Goal: Task Accomplishment & Management: Use online tool/utility

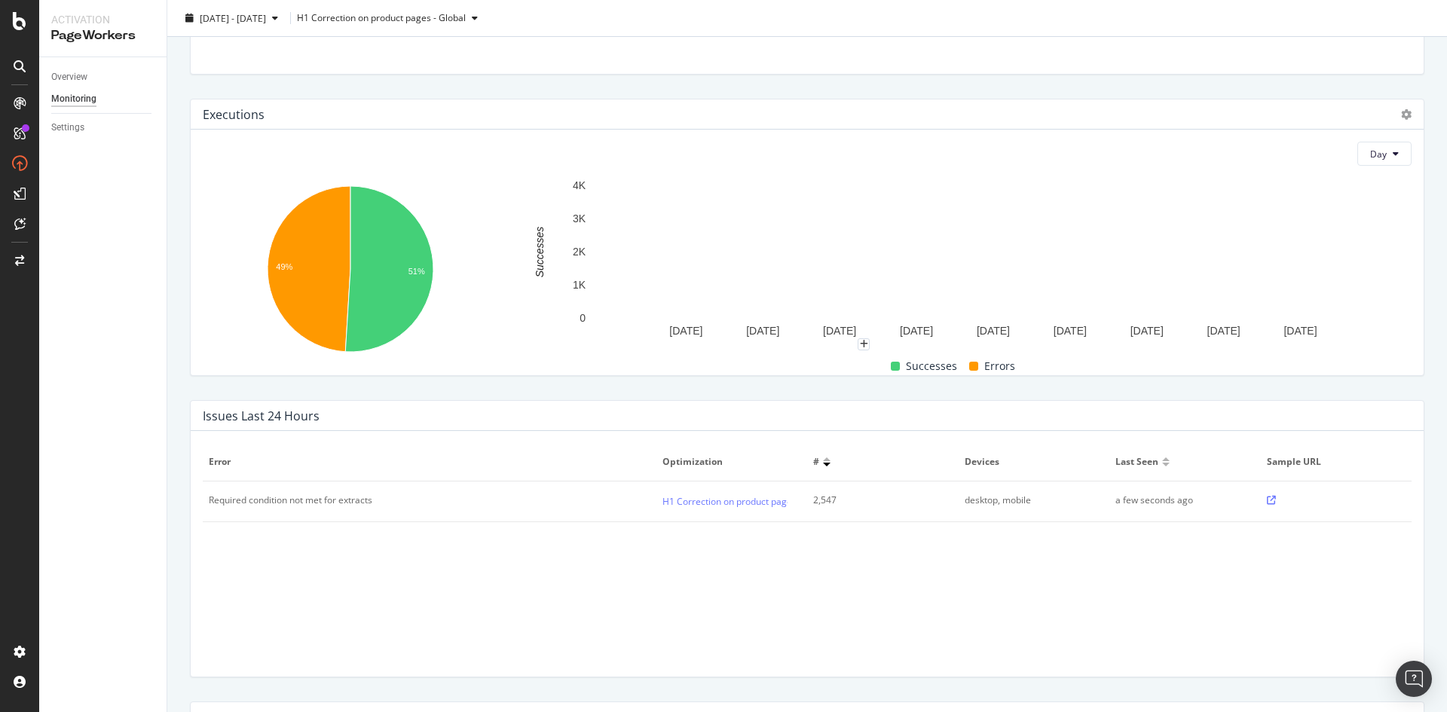
scroll to position [151, 0]
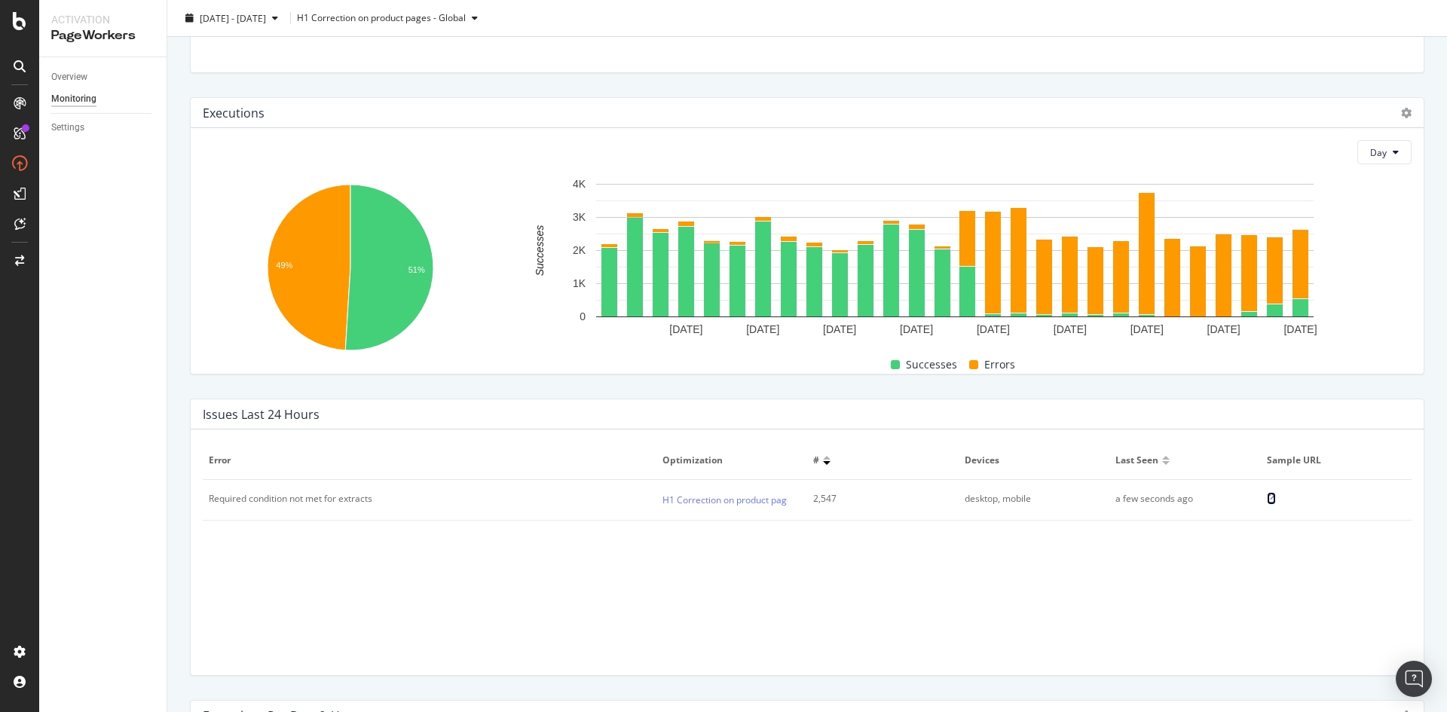
click at [1267, 498] on icon at bounding box center [1271, 498] width 9 height 9
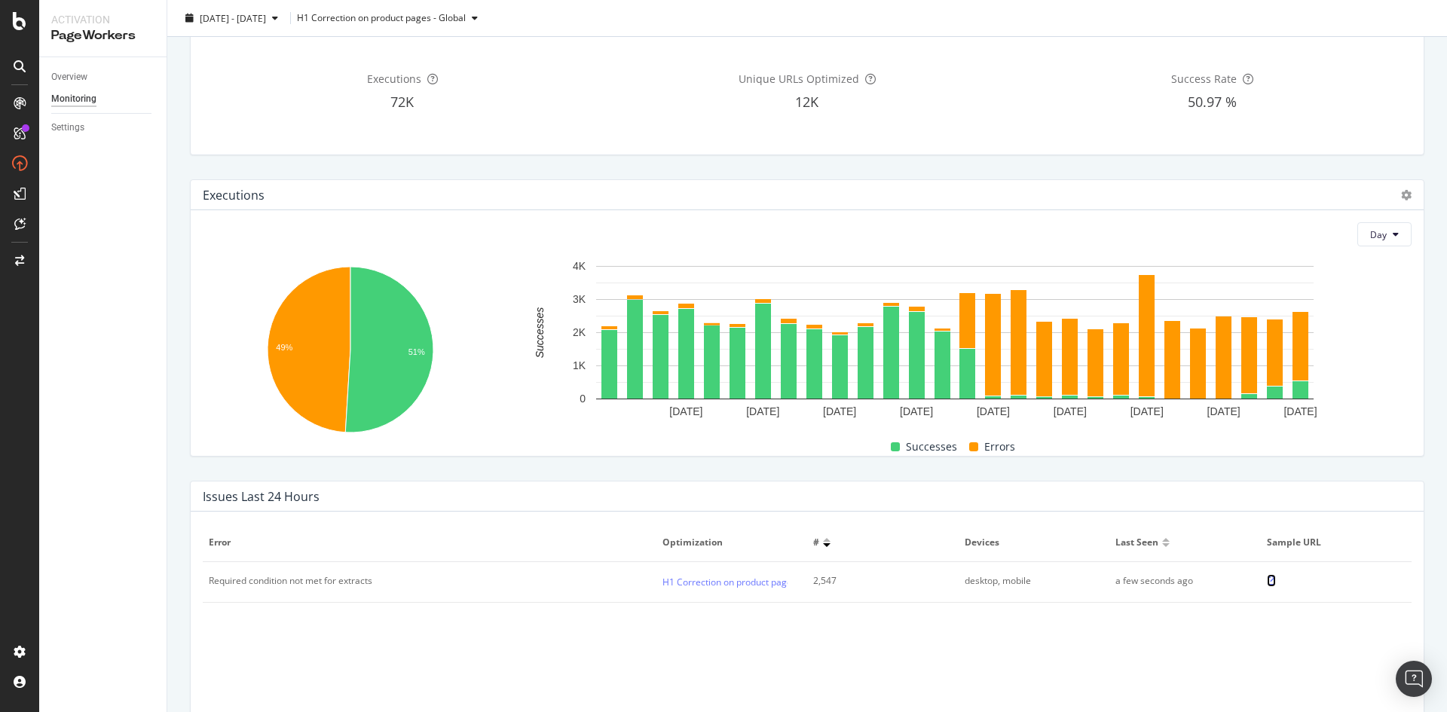
scroll to position [0, 0]
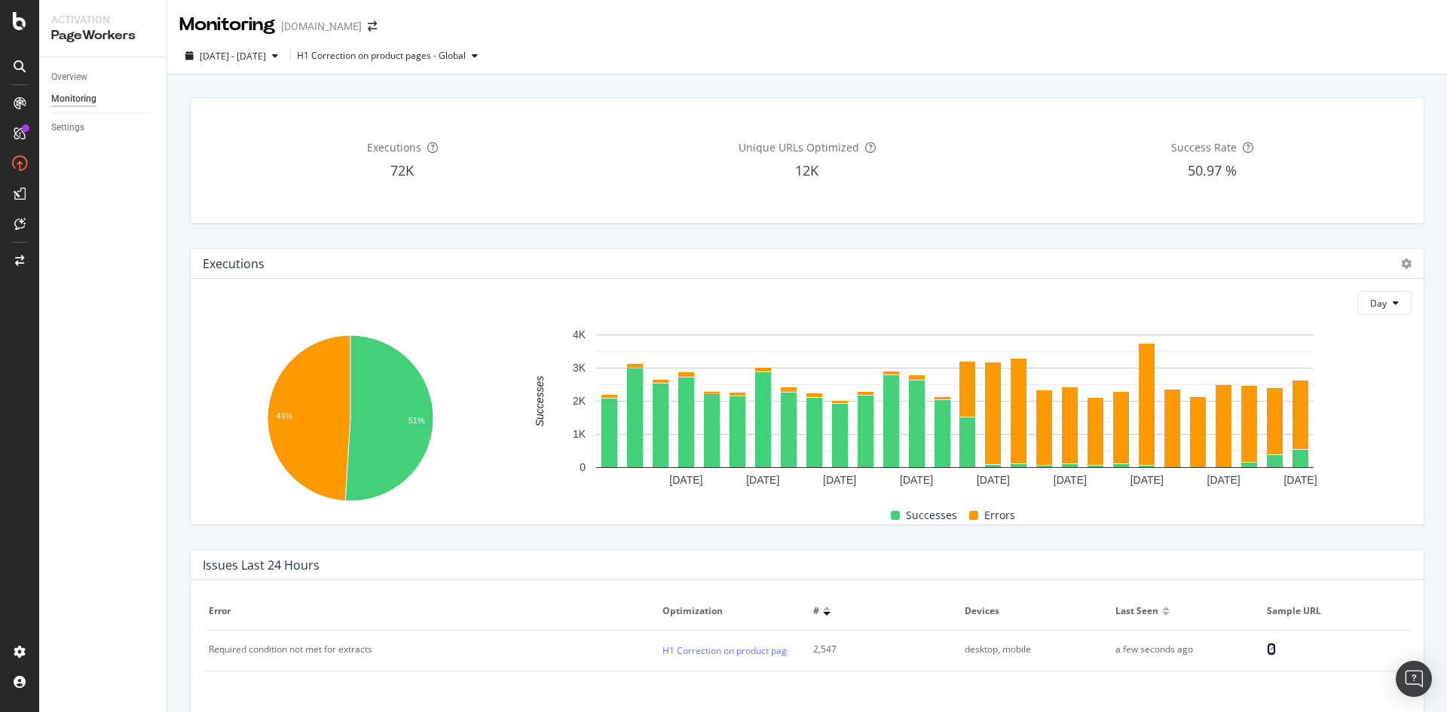
click at [1267, 654] on icon at bounding box center [1271, 649] width 9 height 9
click at [466, 57] on div "H1 Correction on product pages - Global" at bounding box center [381, 55] width 169 height 9
click at [811, 228] on div "Executions 72K Unique URLs Optimized 12K Success Rate 50.97 %" at bounding box center [807, 160] width 1253 height 151
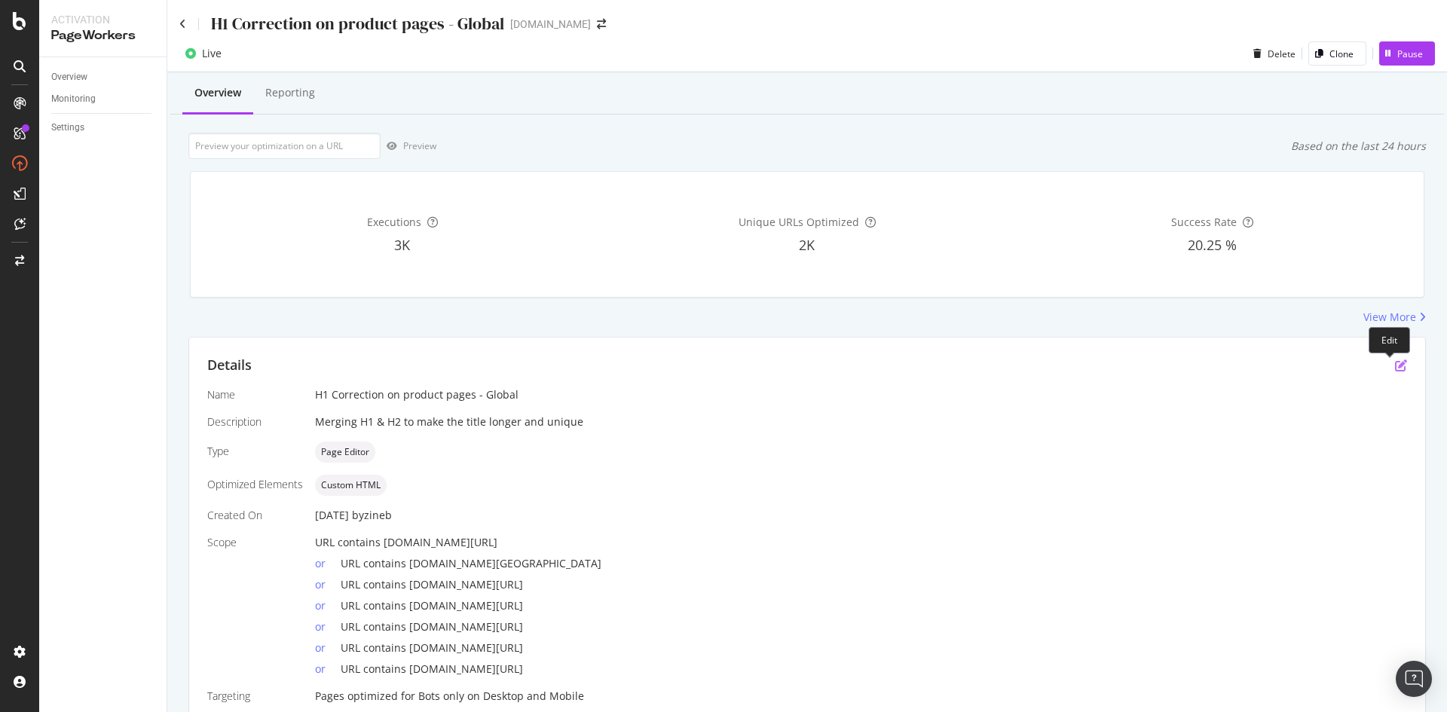
click at [1395, 367] on icon "pen-to-square" at bounding box center [1401, 366] width 12 height 12
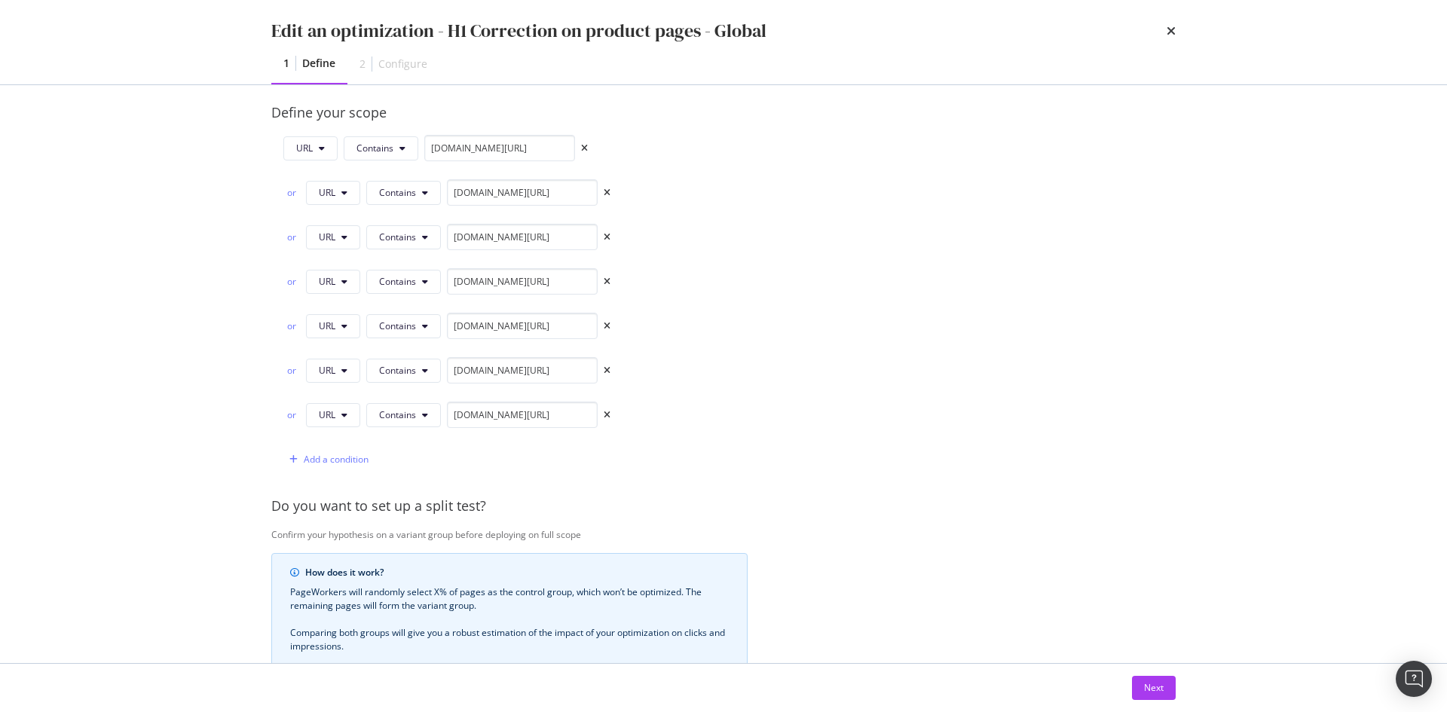
scroll to position [528, 0]
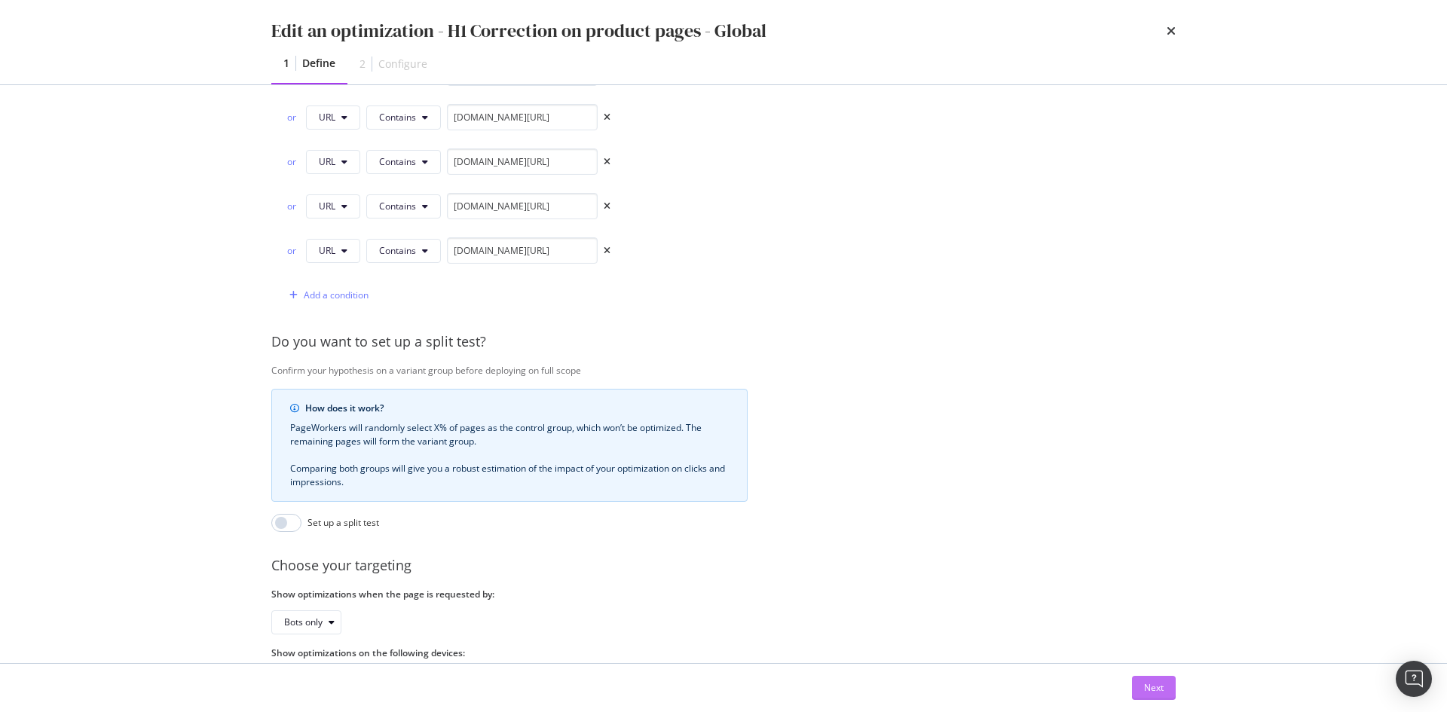
click at [1154, 694] on div "Next" at bounding box center [1154, 687] width 20 height 13
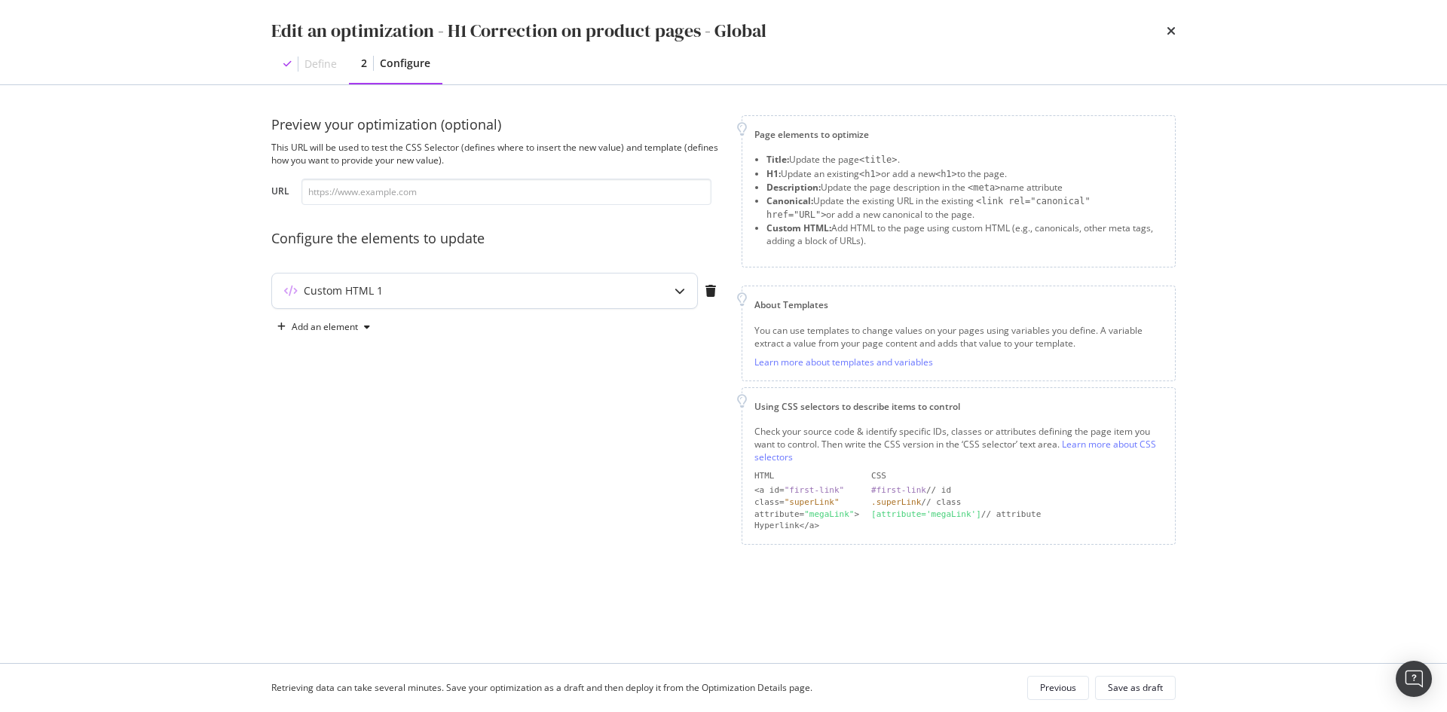
click at [614, 286] on div "Custom HTML 1" at bounding box center [455, 290] width 366 height 15
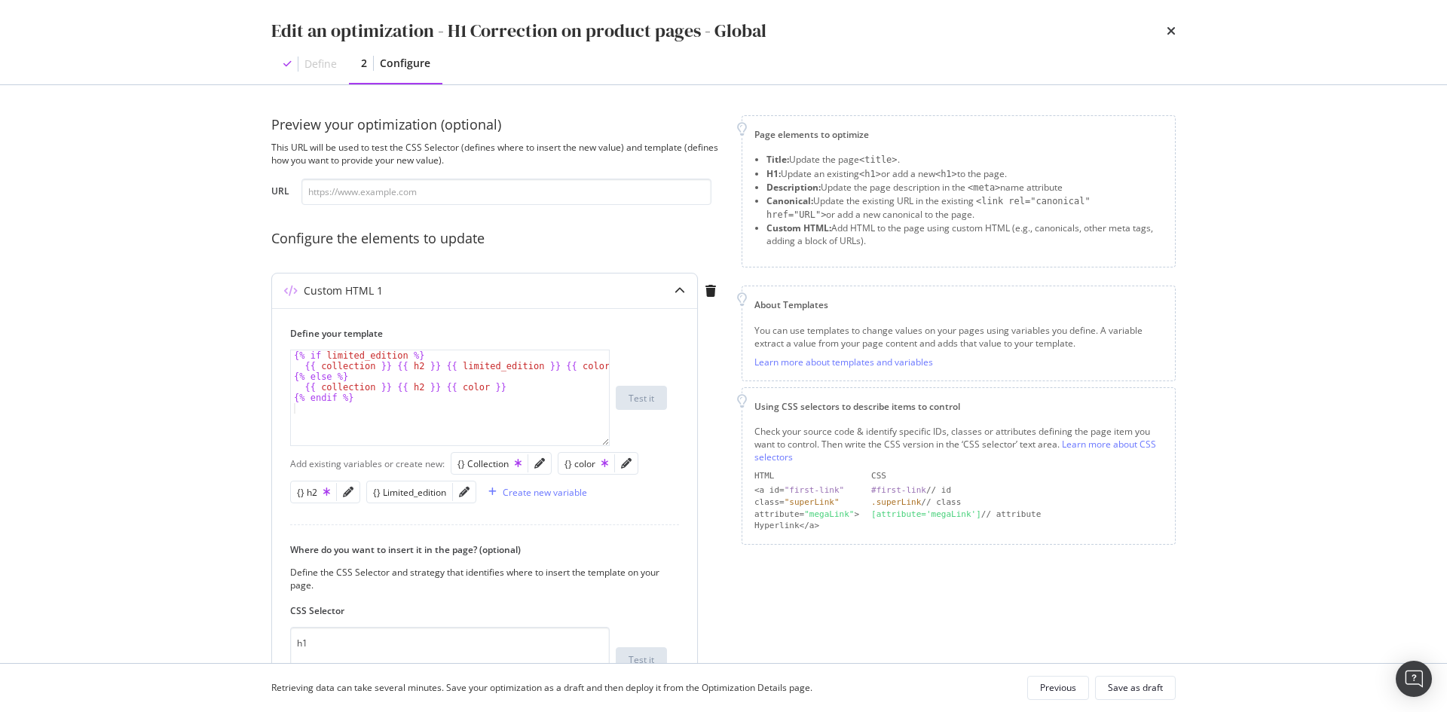
click at [501, 412] on div "{% if limited_edition %} {{ collection }} {{ h2 }} {{ limited_edition }} {{ col…" at bounding box center [450, 408] width 318 height 116
drag, startPoint x: 540, startPoint y: 171, endPoint x: 531, endPoint y: 187, distance: 17.9
click at [539, 171] on div "Preview your optimization (optional) This URL will be used to test the CSS Sele…" at bounding box center [497, 160] width 452 height 90
click at [529, 196] on input "modal" at bounding box center [506, 192] width 410 height 26
paste input "https://de.st-dupont.com/products/1872-shopping-tasche-1mg333rd1"
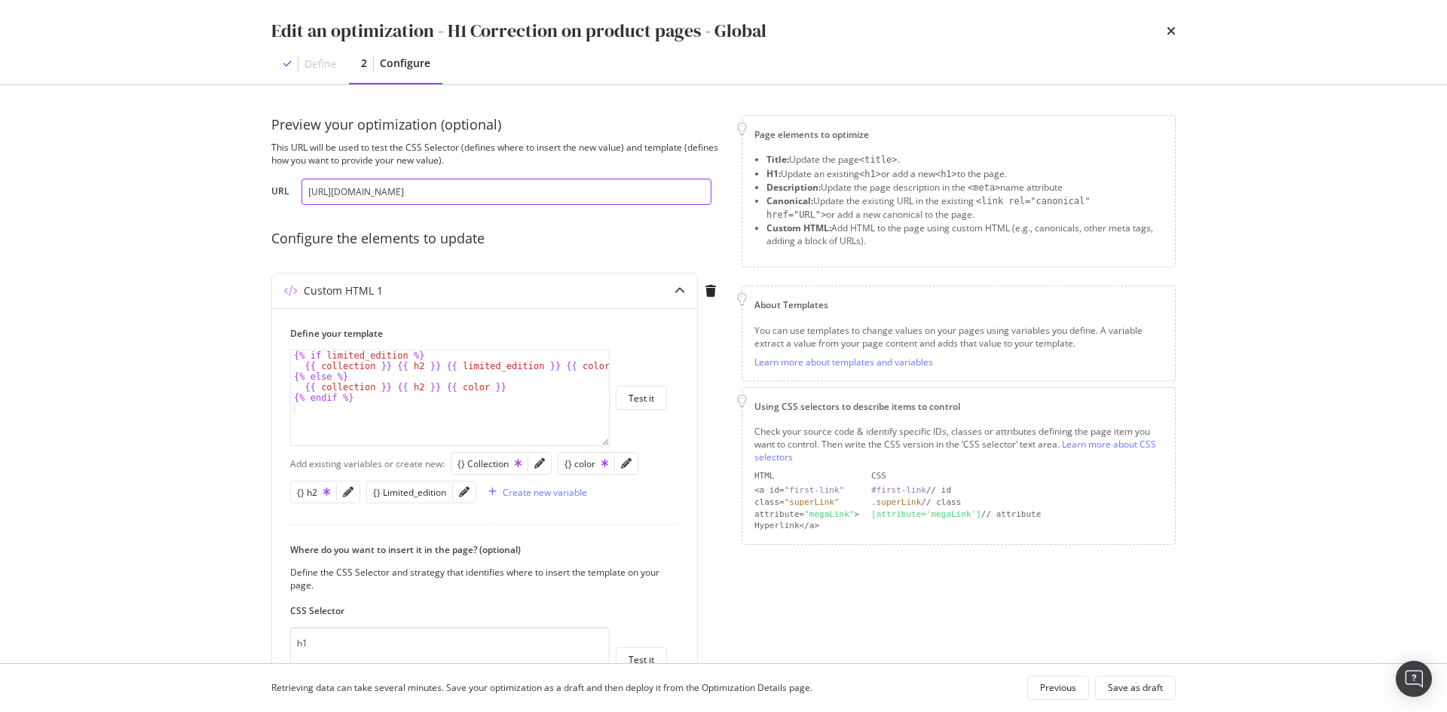
type input "https://de.st-dupont.com/products/1872-shopping-tasche-1mg333rd1"
click at [555, 227] on div "Preview your optimization (optional) This URL will be used to test the CSS Sele…" at bounding box center [497, 457] width 452 height 685
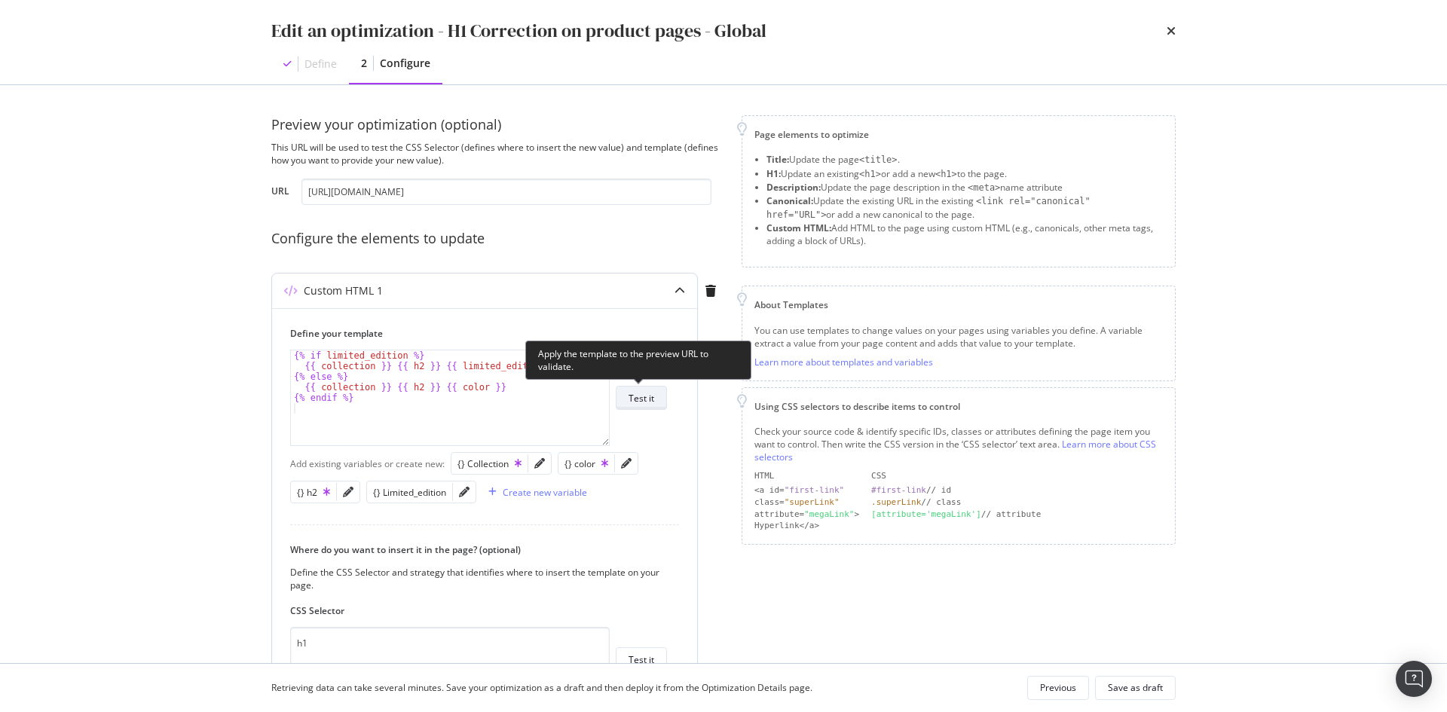
click at [650, 393] on div "Test it" at bounding box center [642, 398] width 26 height 13
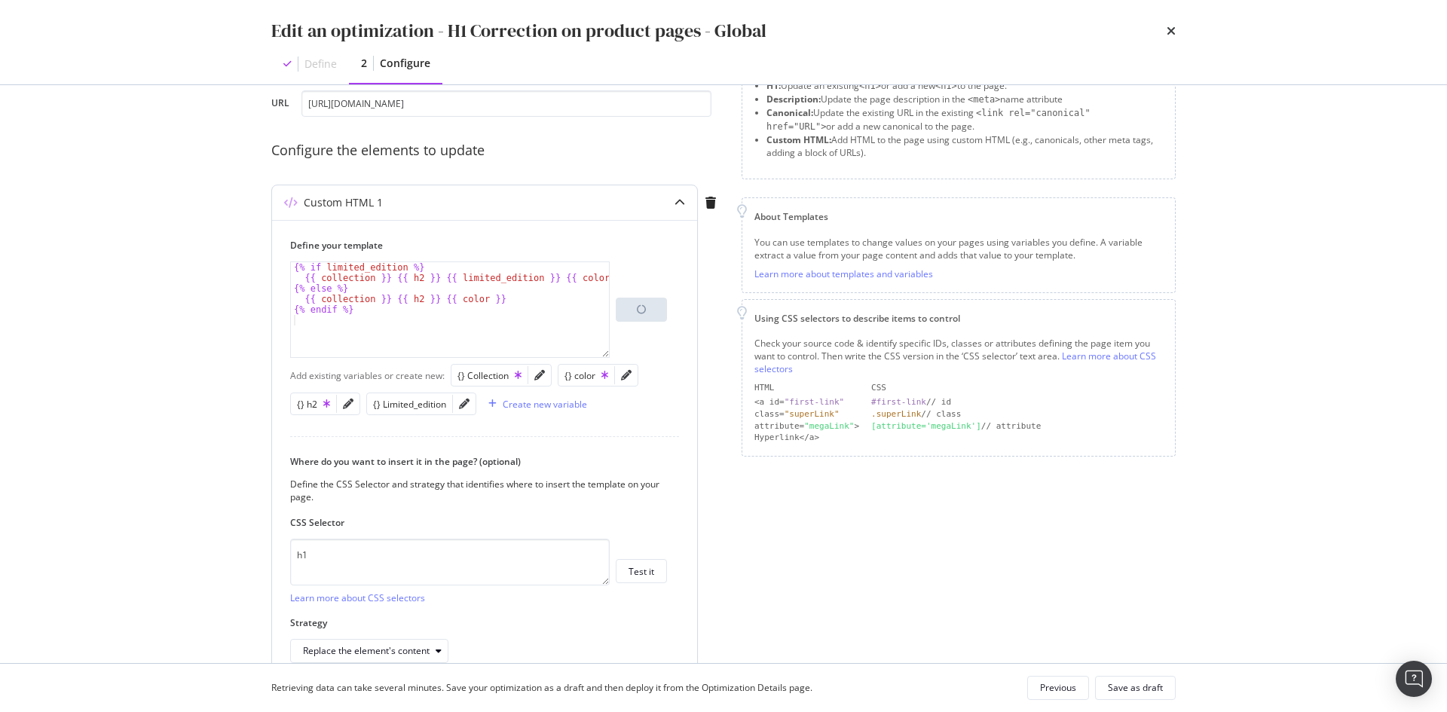
scroll to position [167, 0]
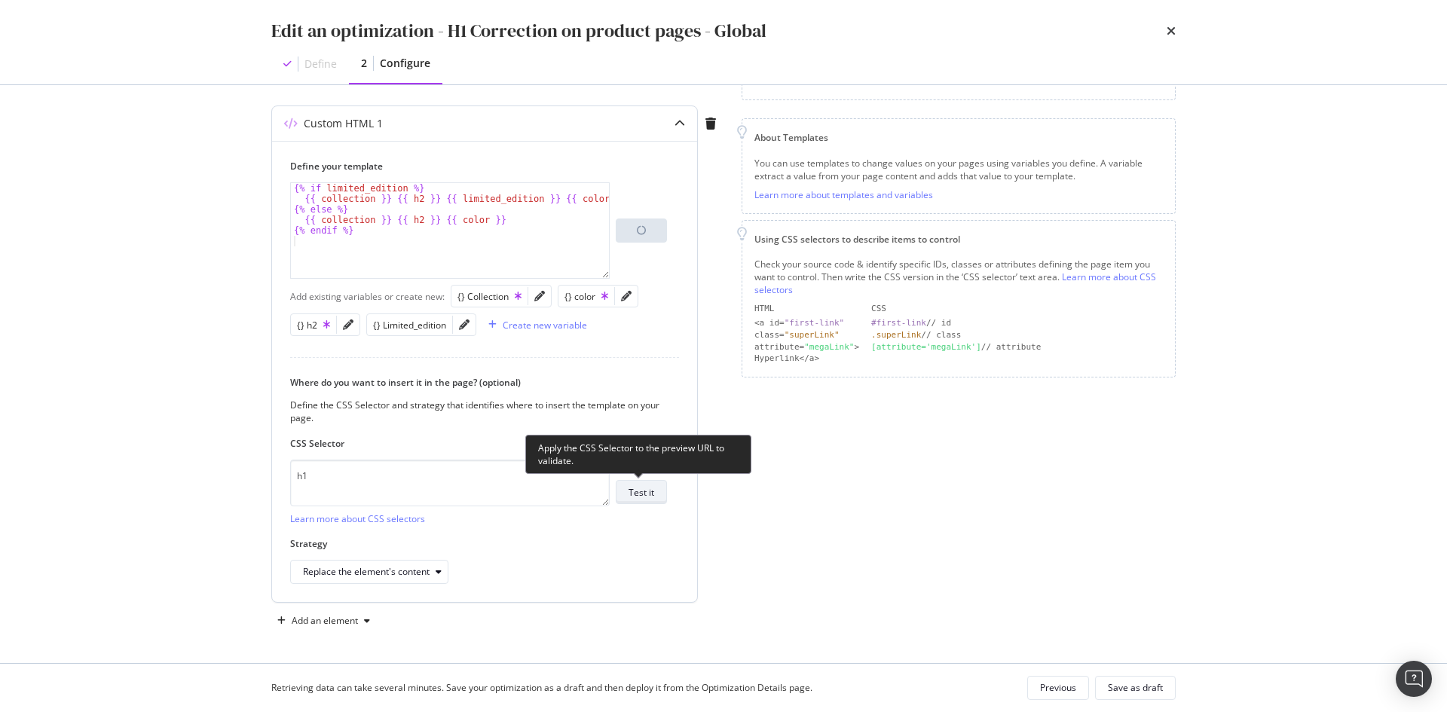
click at [647, 497] on div "Test it" at bounding box center [642, 492] width 26 height 13
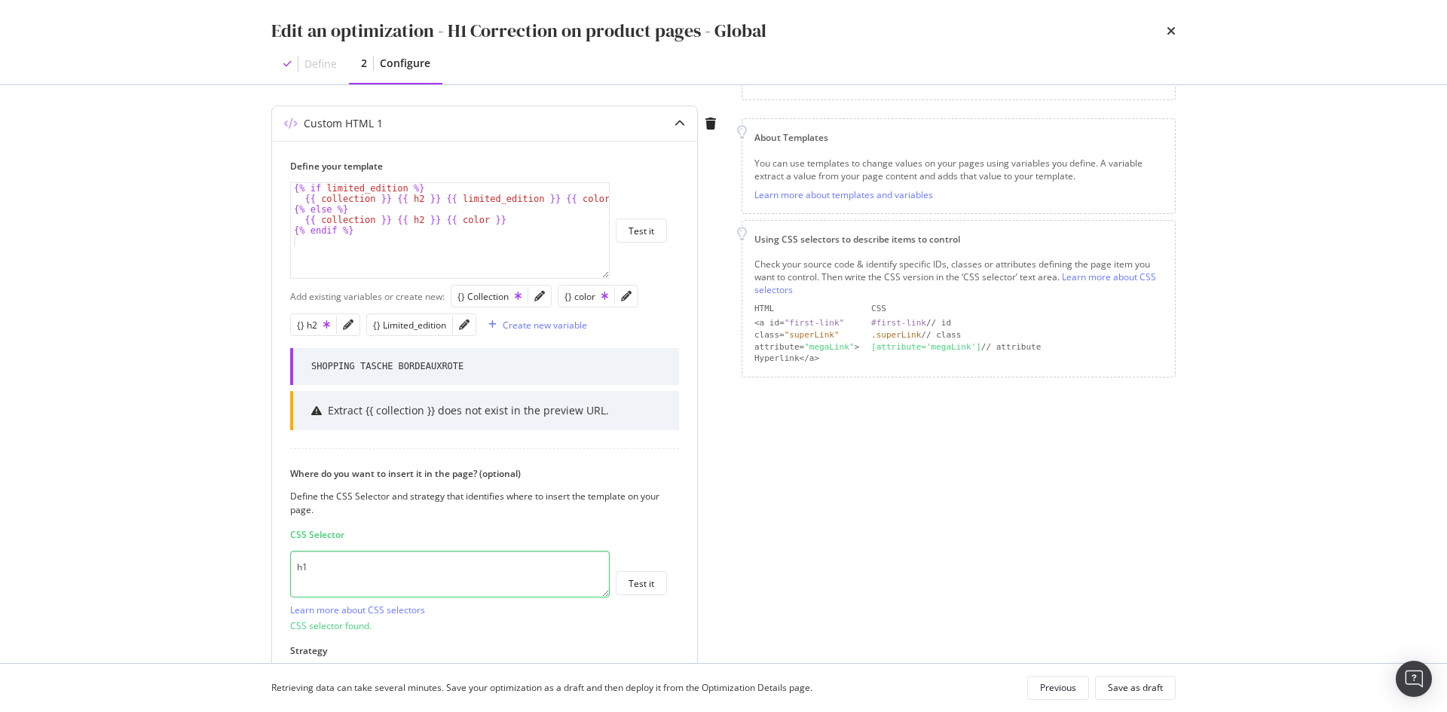
click at [539, 289] on div "modal" at bounding box center [539, 296] width 23 height 21
click at [543, 300] on icon "pencil" at bounding box center [539, 296] width 11 height 11
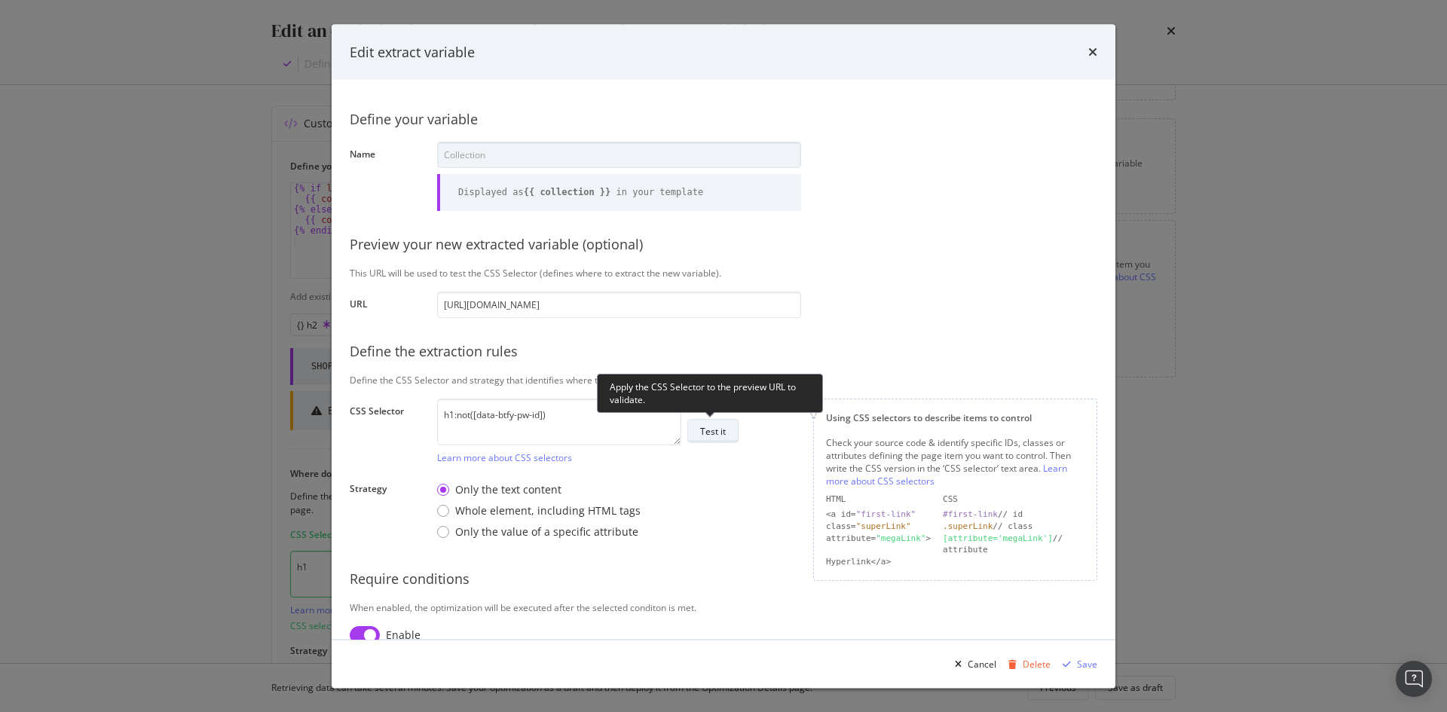
click at [709, 438] on div "Test it" at bounding box center [713, 431] width 26 height 21
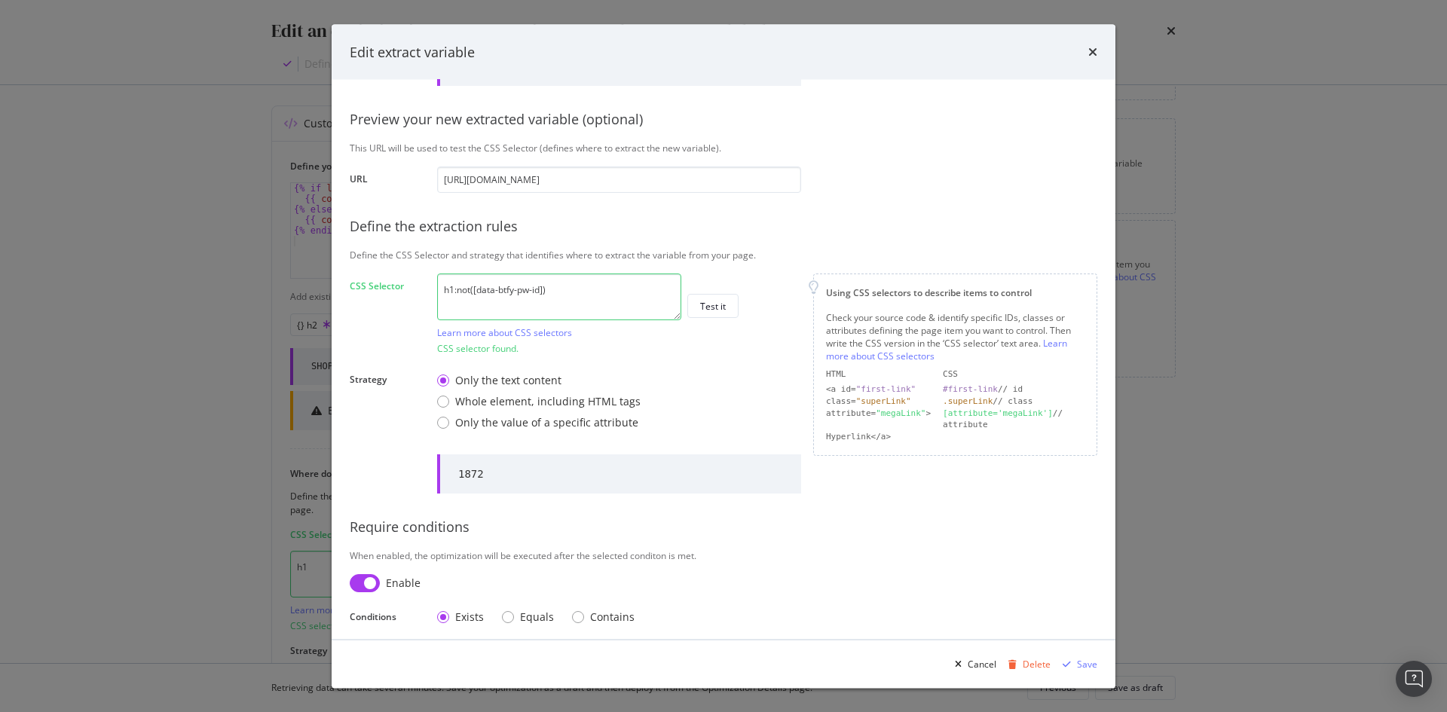
scroll to position [134, 0]
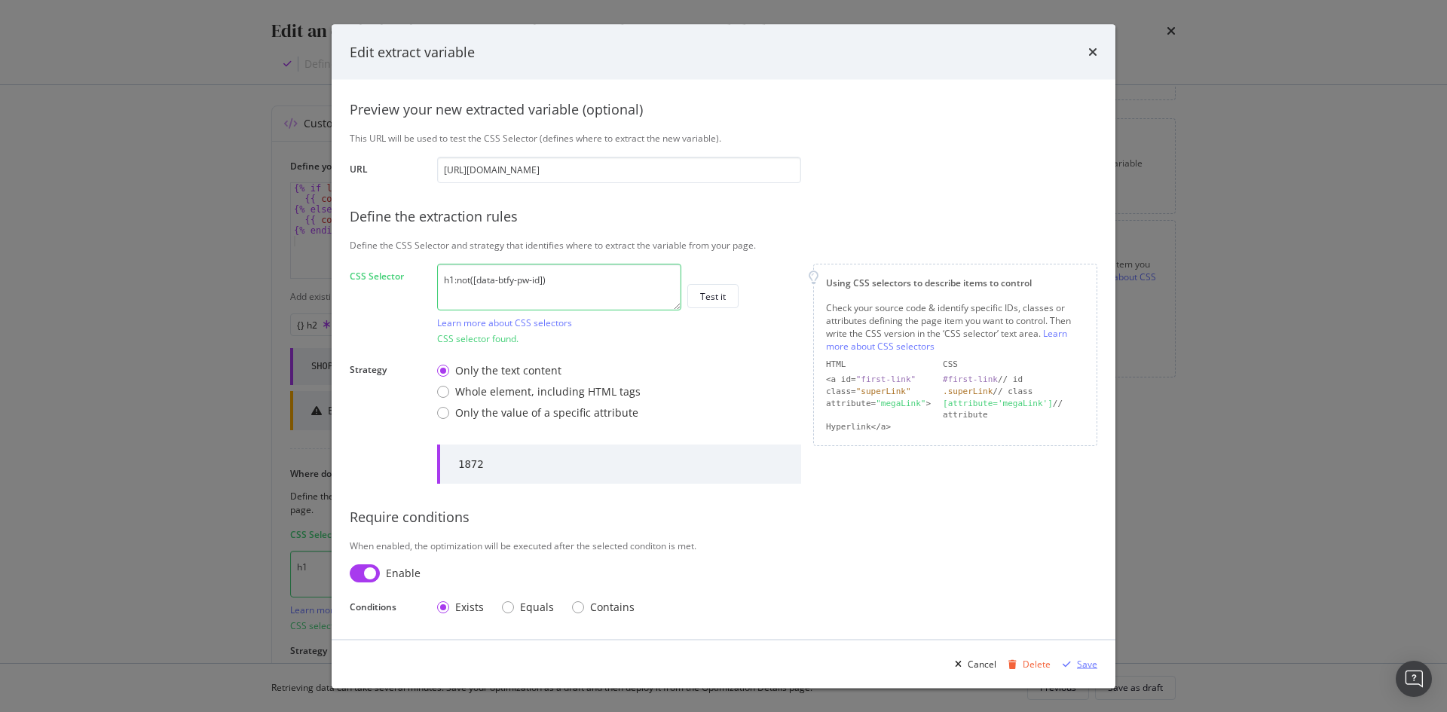
click at [1081, 672] on div "Save" at bounding box center [1077, 664] width 41 height 23
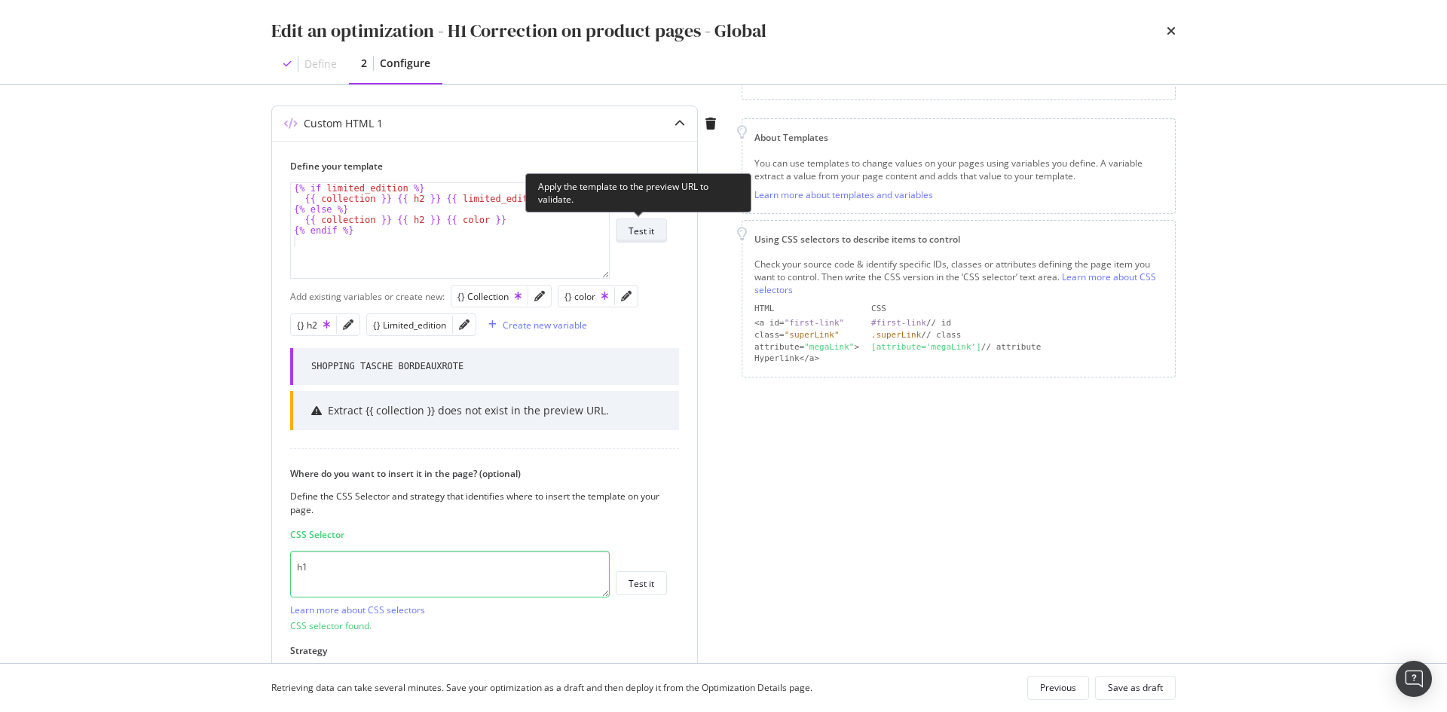
click at [638, 223] on div "Test it" at bounding box center [642, 230] width 26 height 21
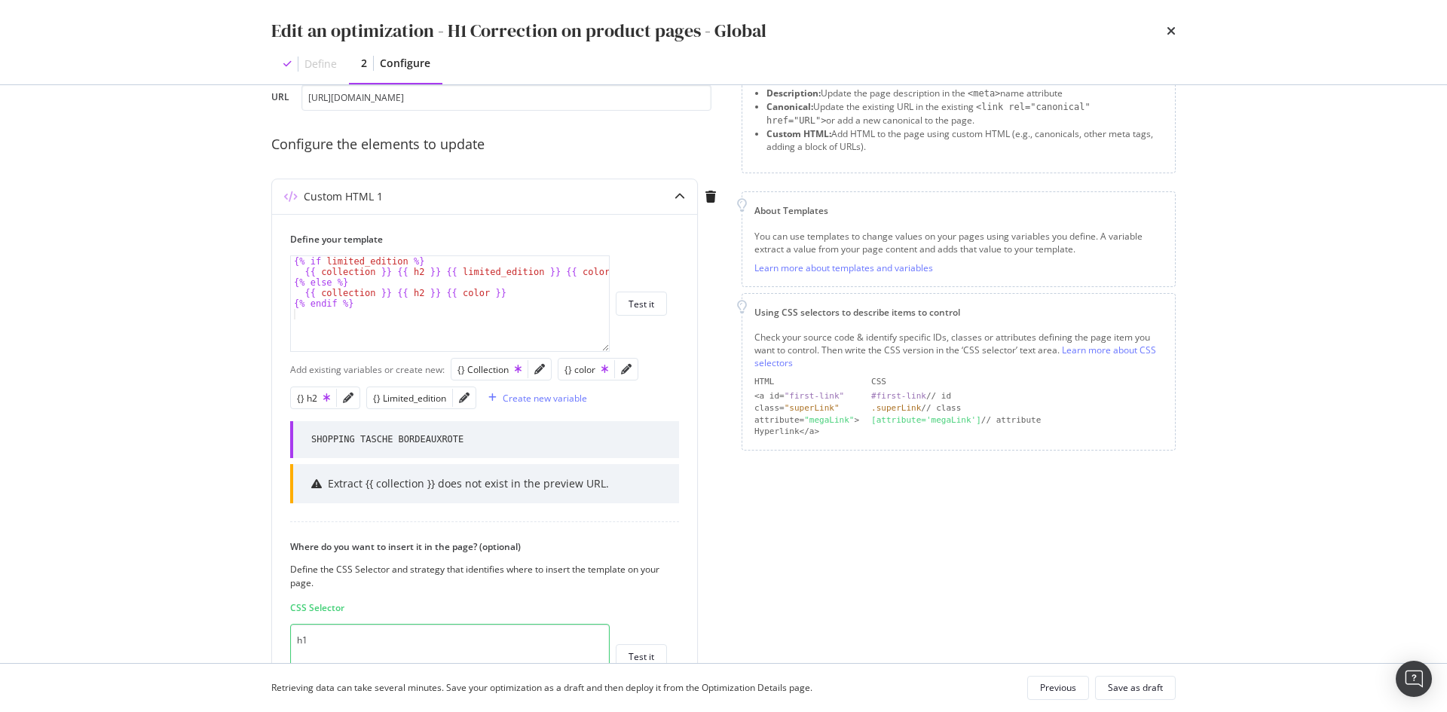
scroll to position [67, 0]
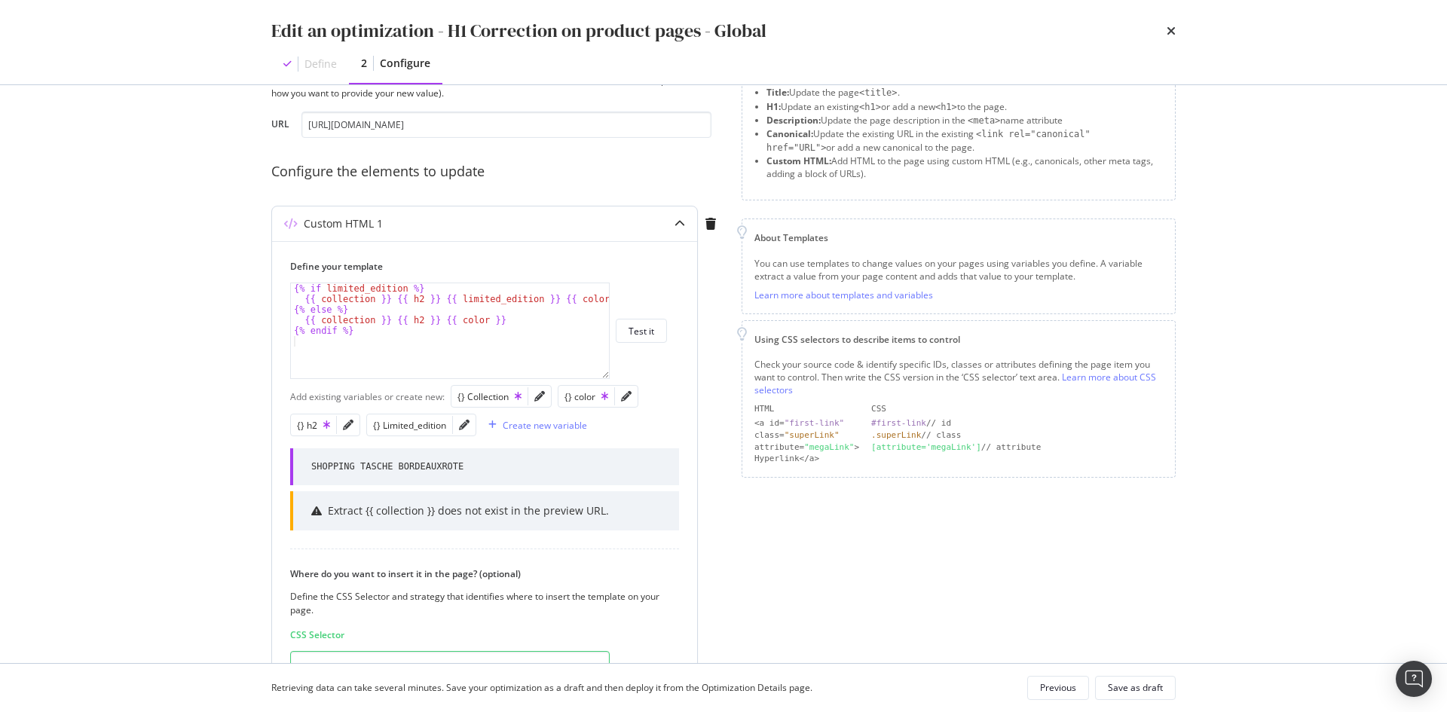
click at [461, 417] on div "modal" at bounding box center [464, 425] width 23 height 21
click at [462, 426] on icon "pencil" at bounding box center [464, 425] width 11 height 11
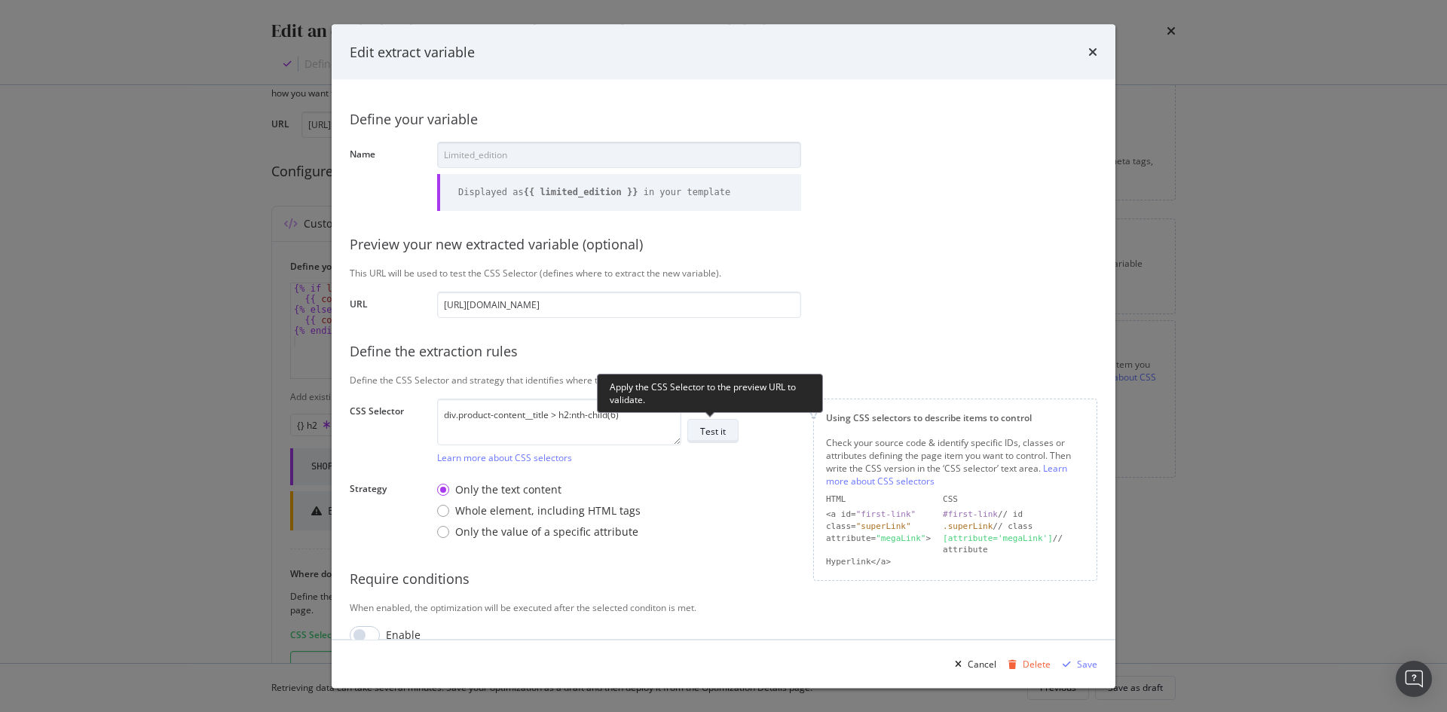
click at [734, 430] on button "Test it" at bounding box center [712, 431] width 51 height 24
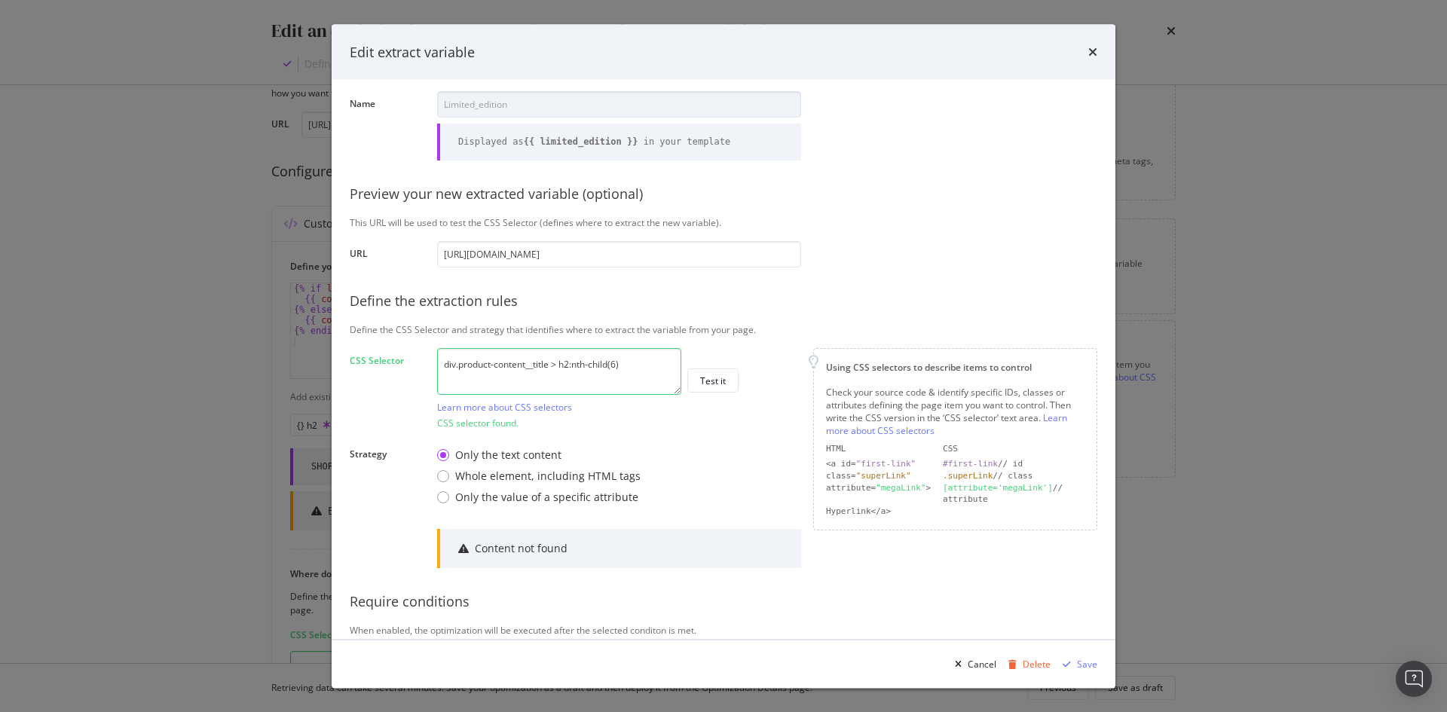
scroll to position [96, 0]
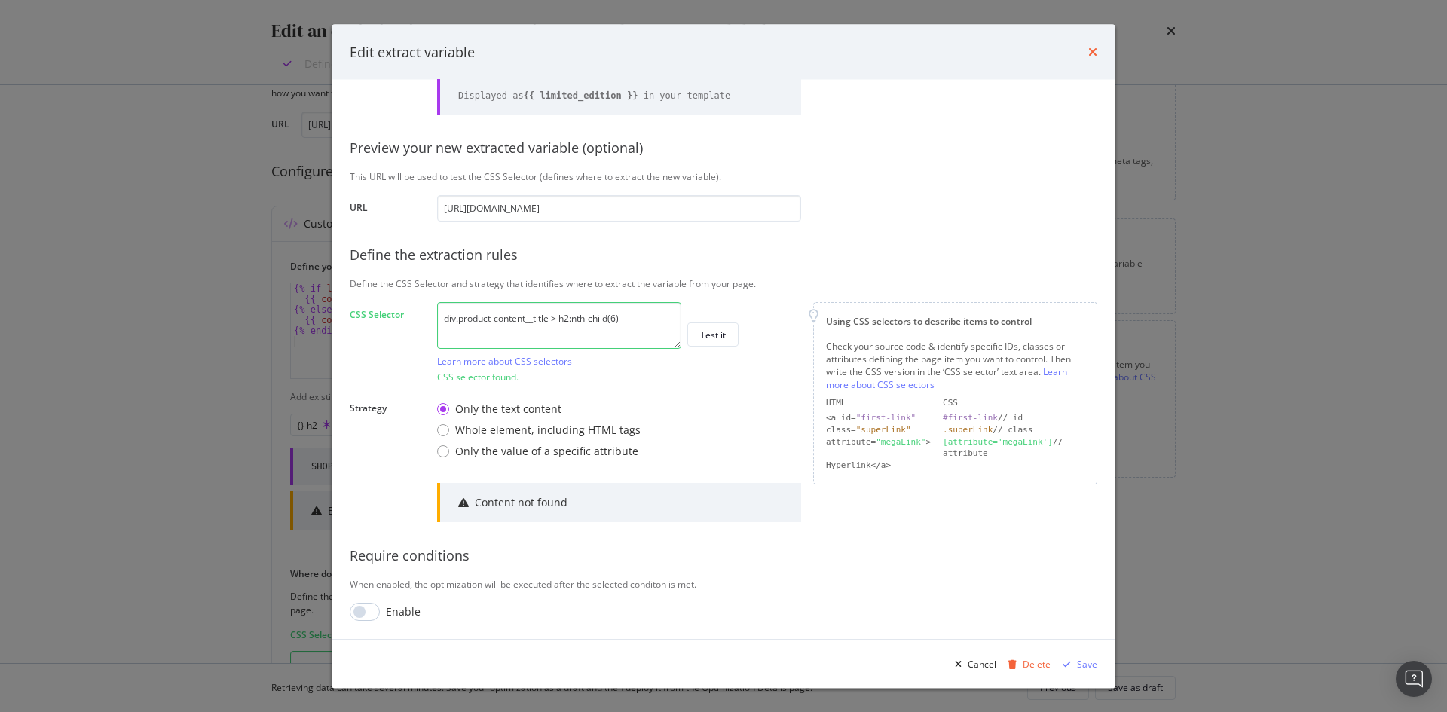
click at [1089, 52] on icon "times" at bounding box center [1092, 52] width 9 height 12
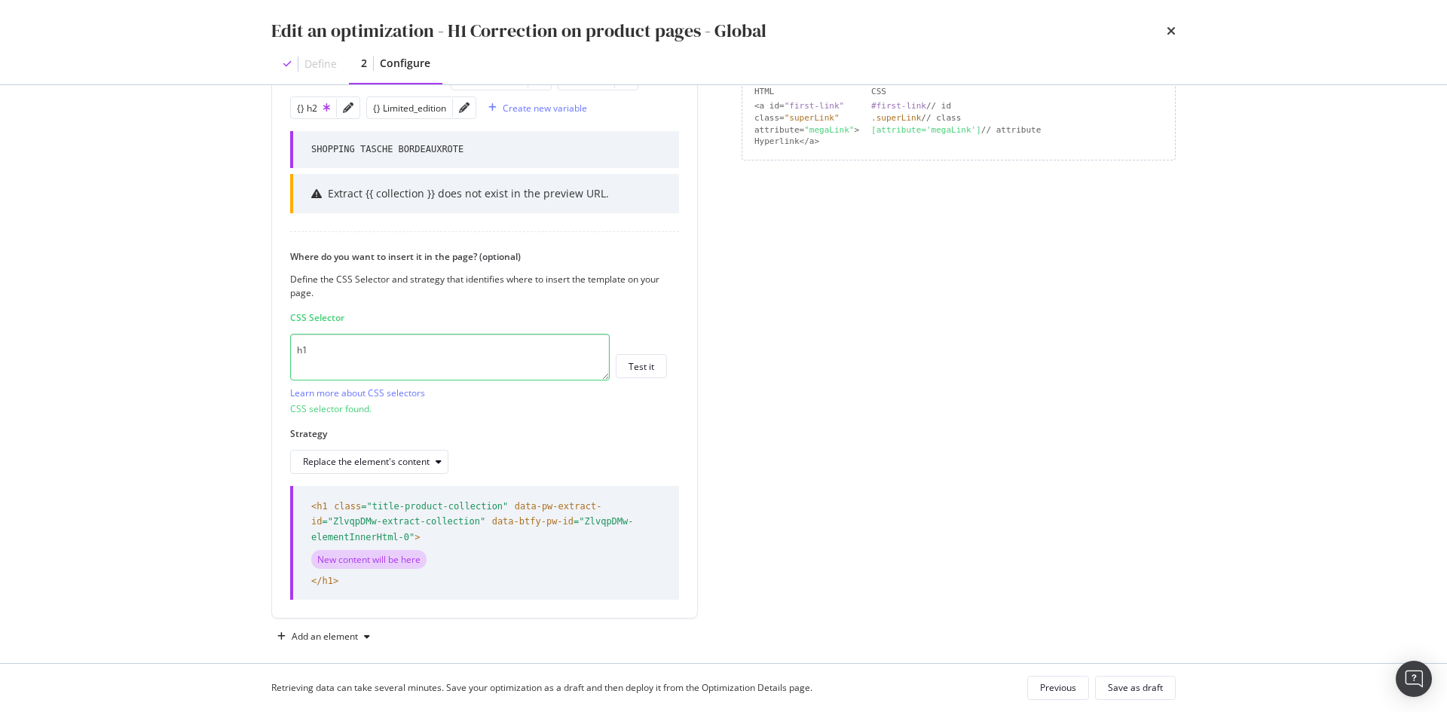
scroll to position [0, 0]
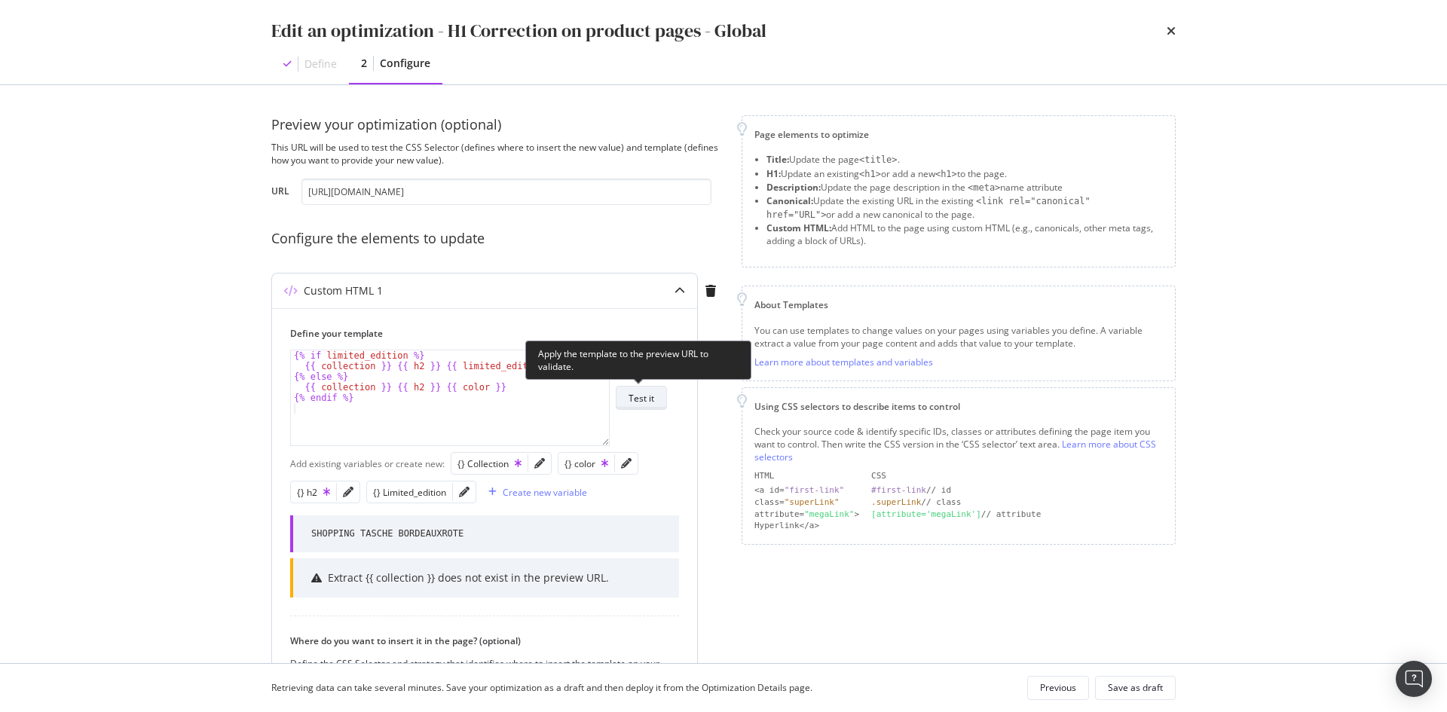
click at [655, 404] on button "Test it" at bounding box center [641, 398] width 51 height 24
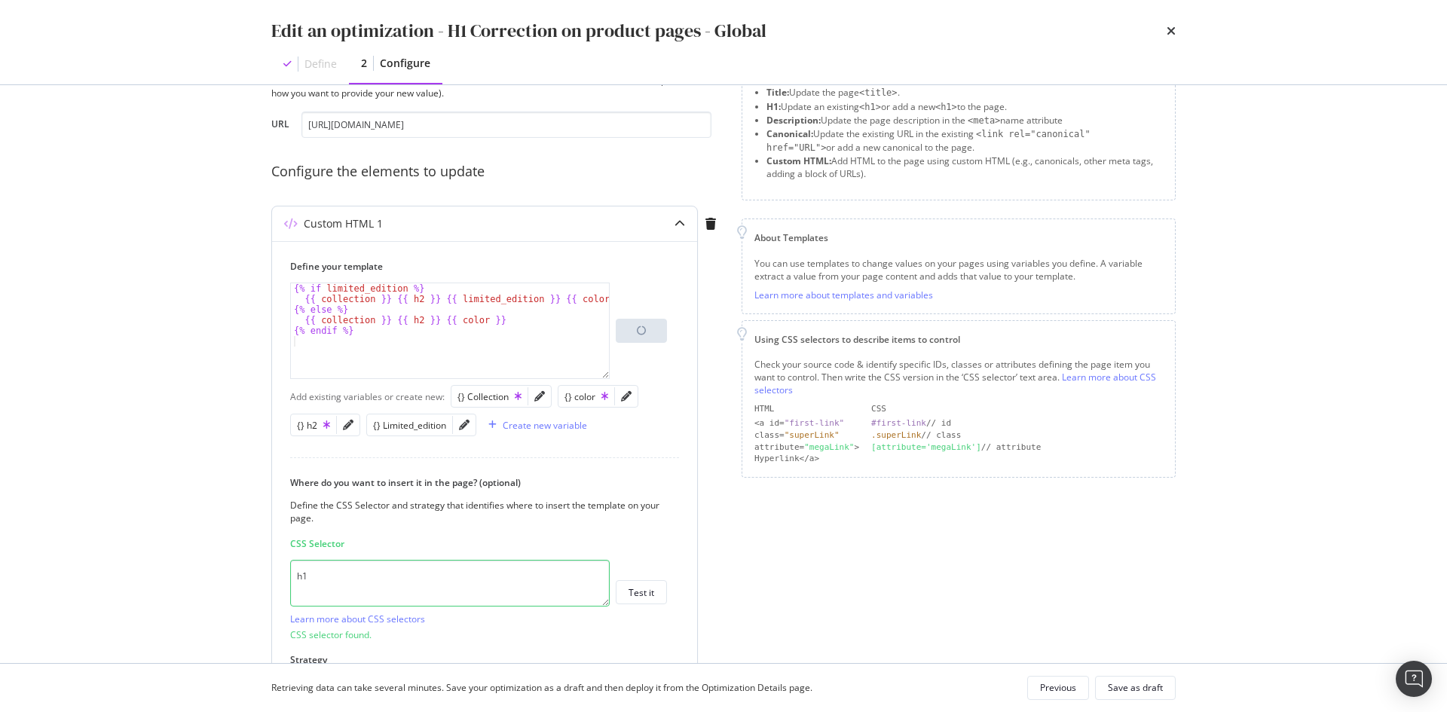
scroll to position [151, 0]
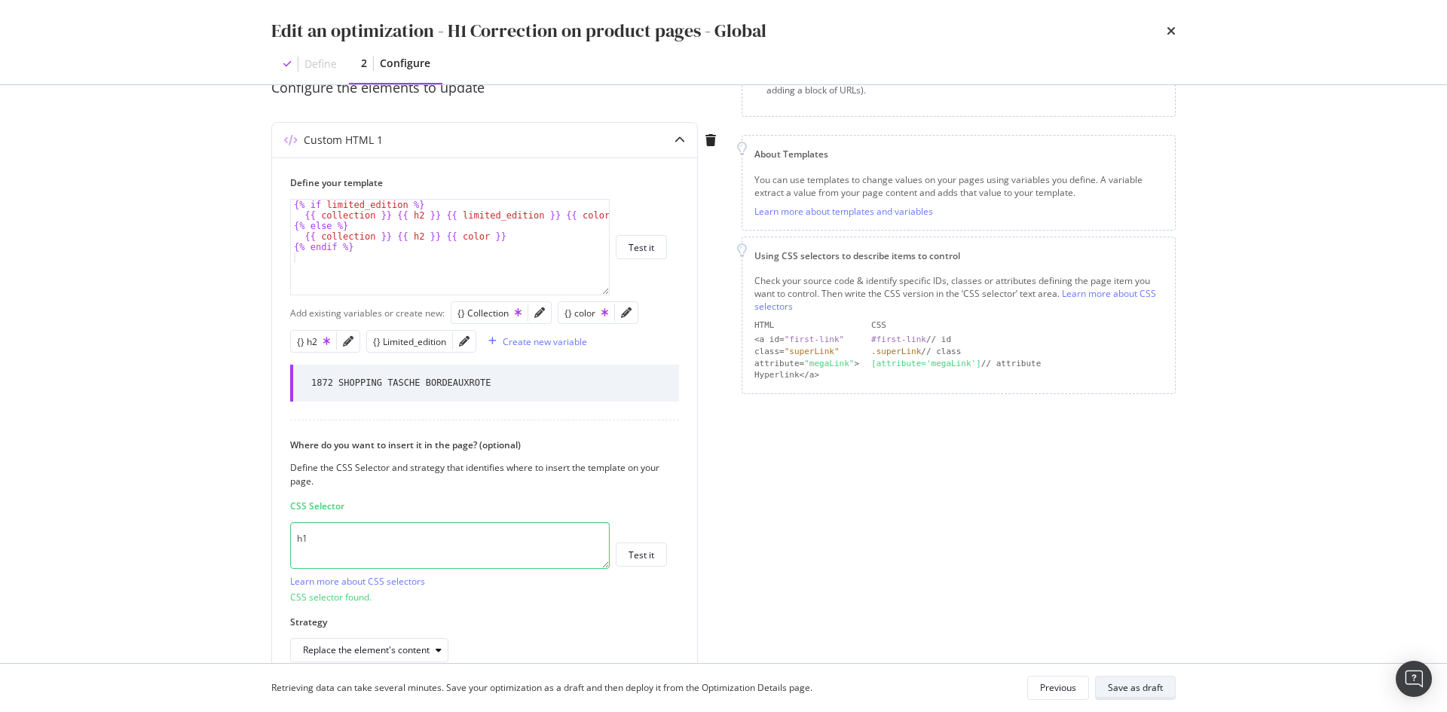
click at [1146, 691] on div "Save as draft" at bounding box center [1135, 687] width 55 height 13
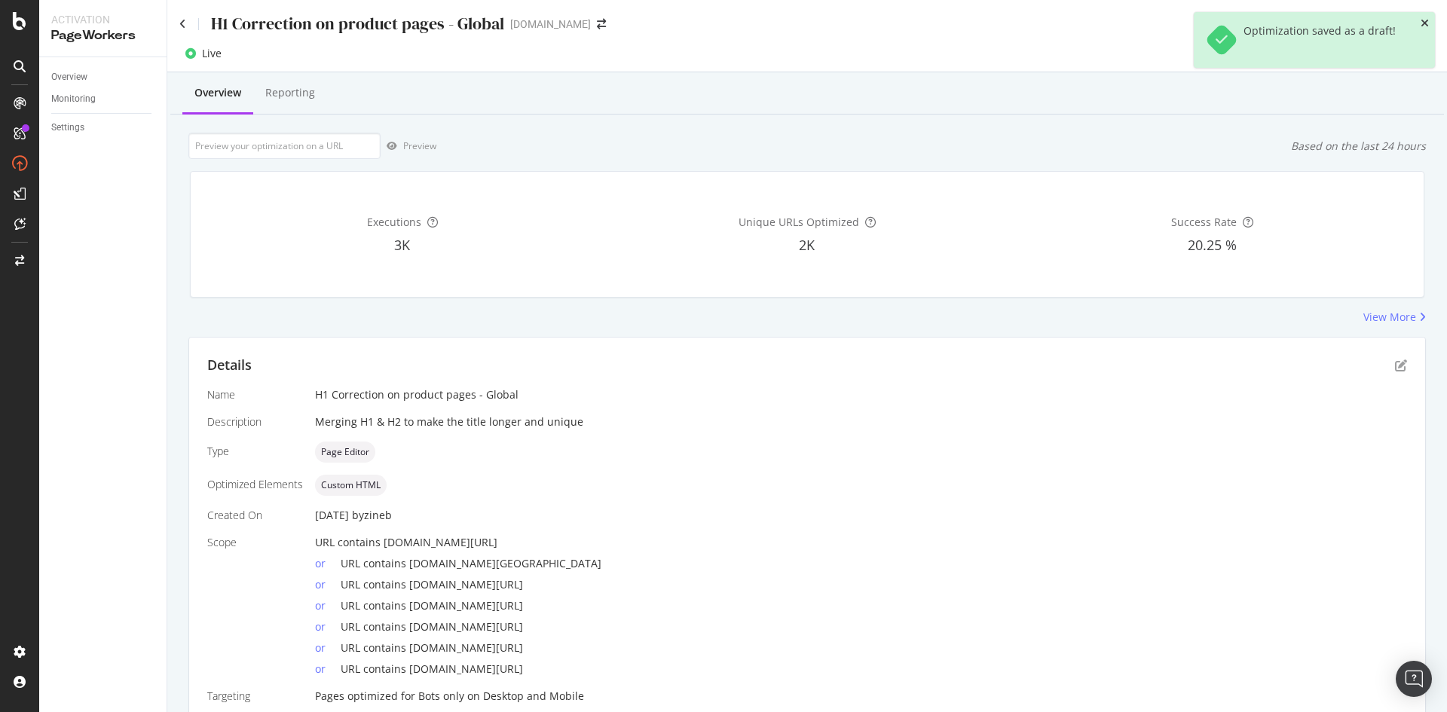
click at [1422, 20] on icon "close toast" at bounding box center [1425, 23] width 8 height 11
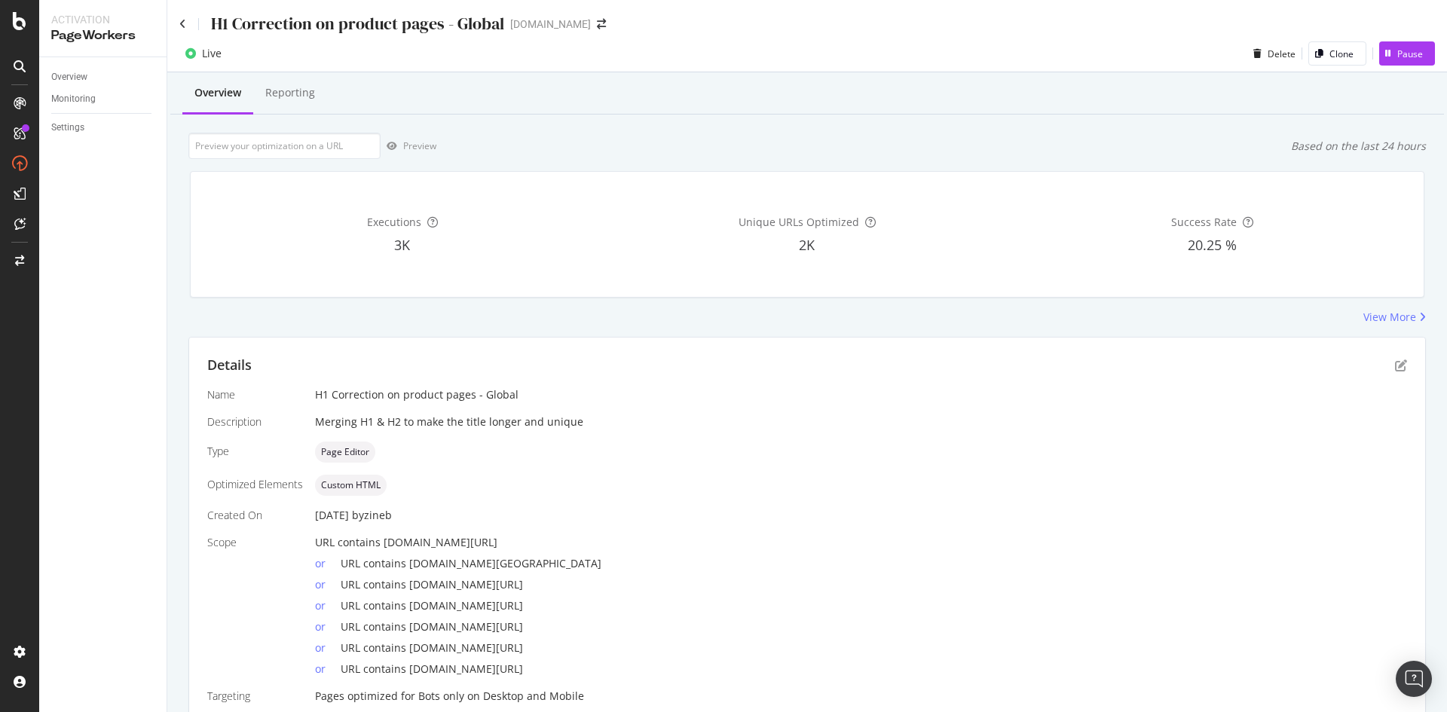
scroll to position [63, 0]
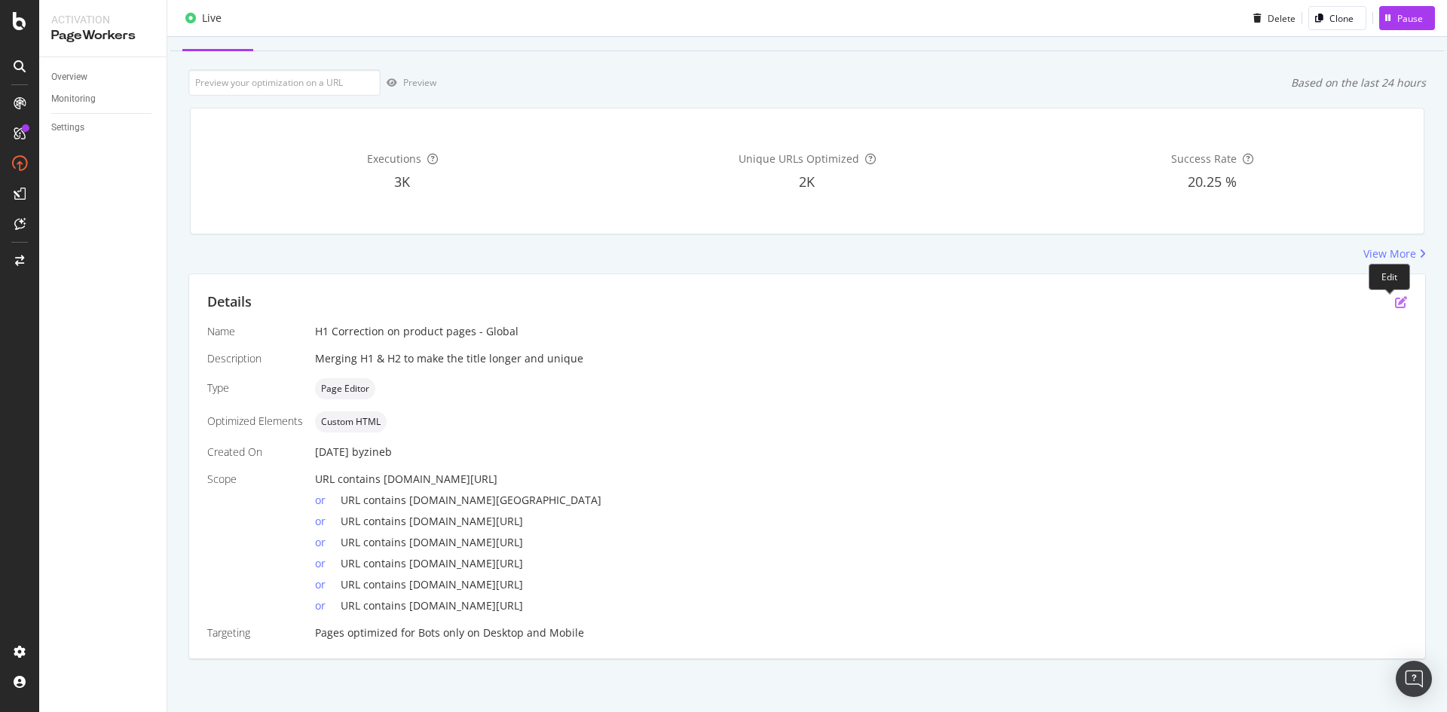
click at [1395, 305] on icon "pen-to-square" at bounding box center [1401, 302] width 12 height 12
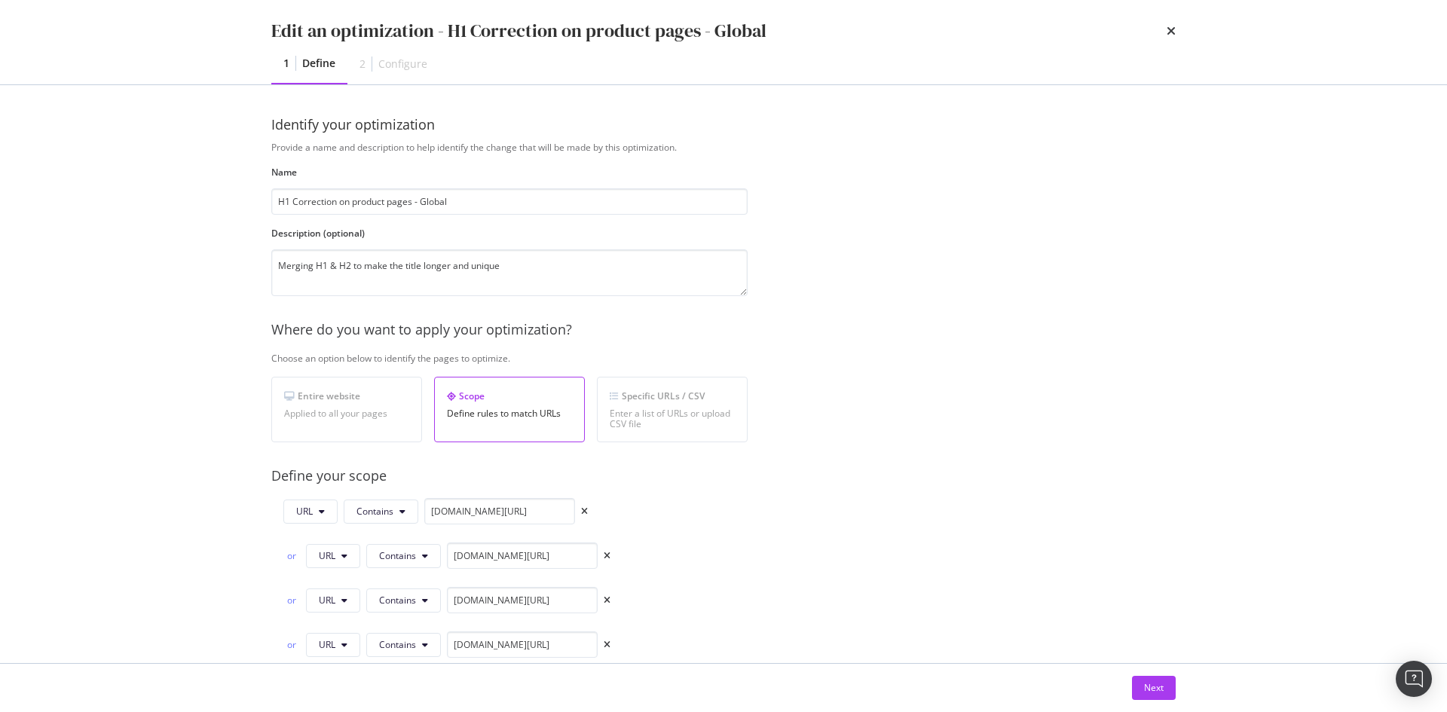
scroll to position [599, 0]
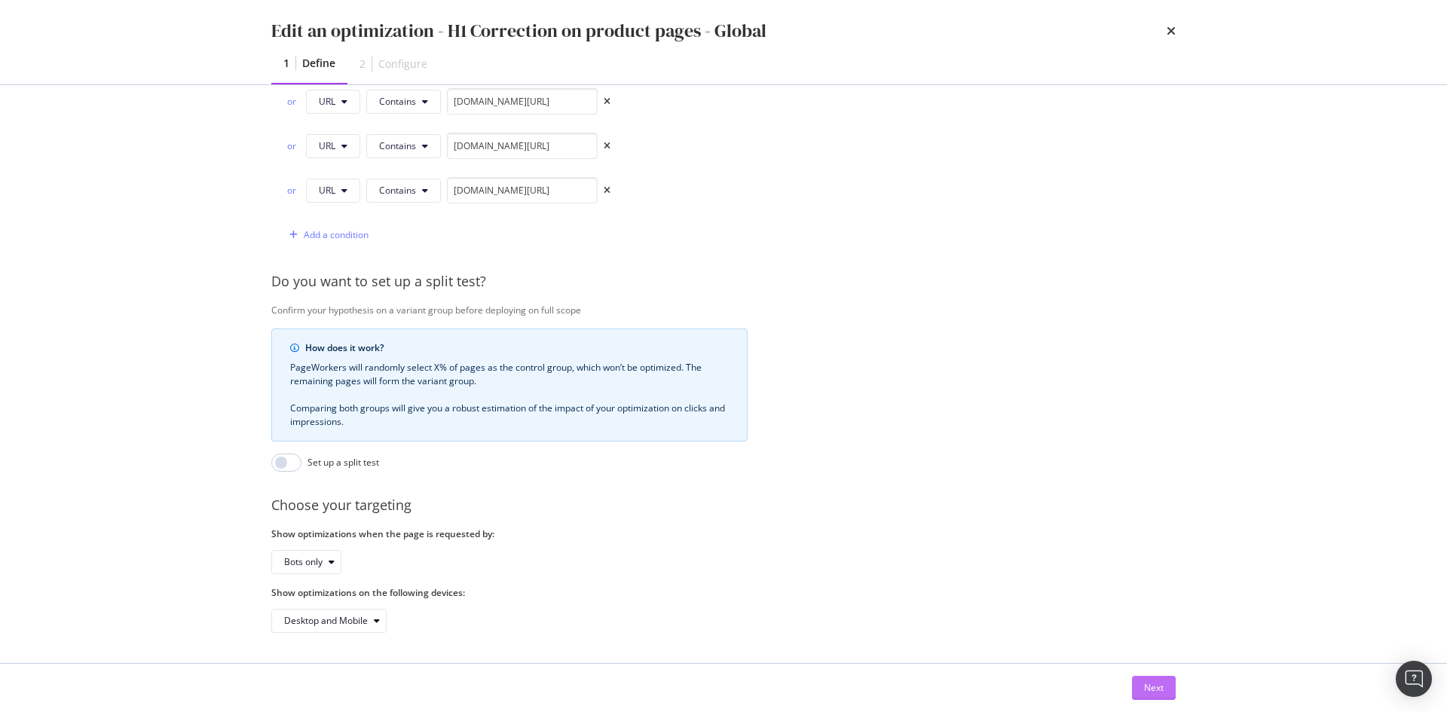
click at [1168, 690] on button "Next" at bounding box center [1154, 688] width 44 height 24
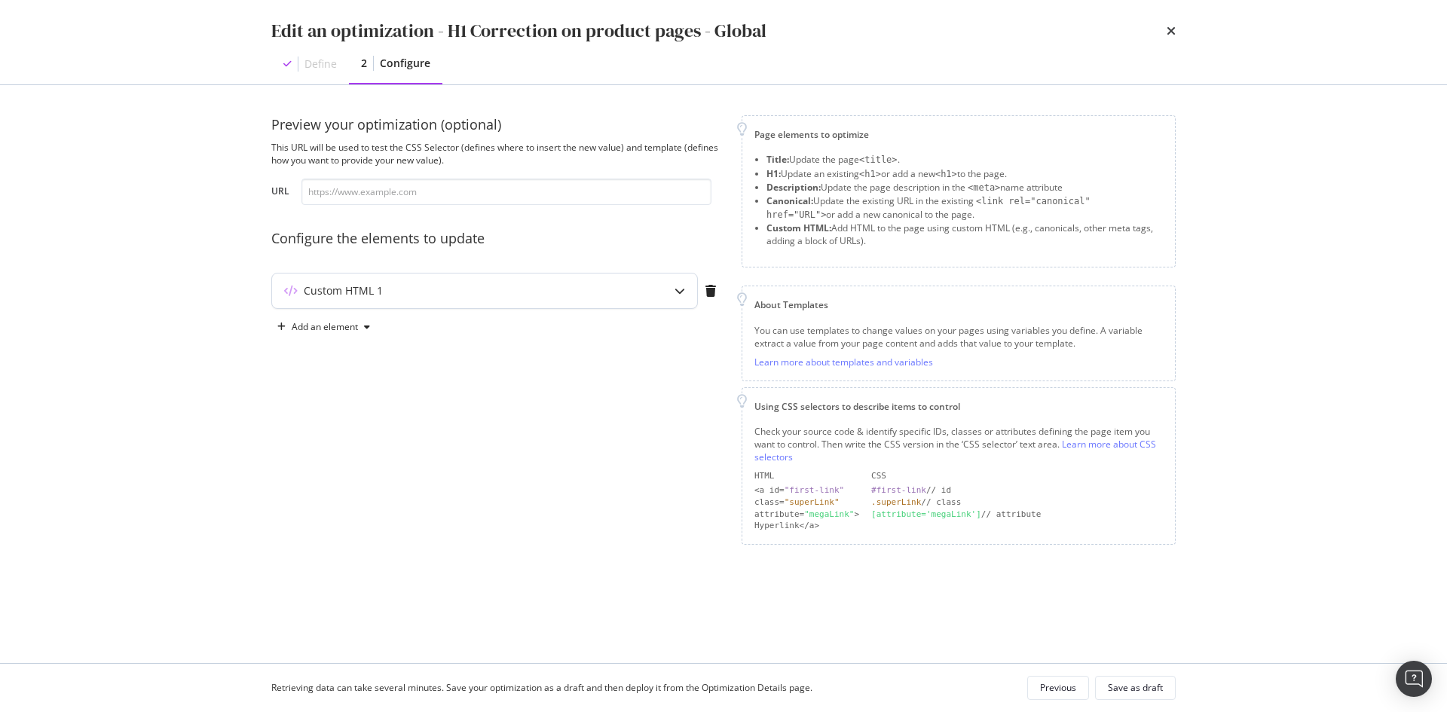
click at [443, 301] on div "Custom HTML 1" at bounding box center [484, 291] width 425 height 35
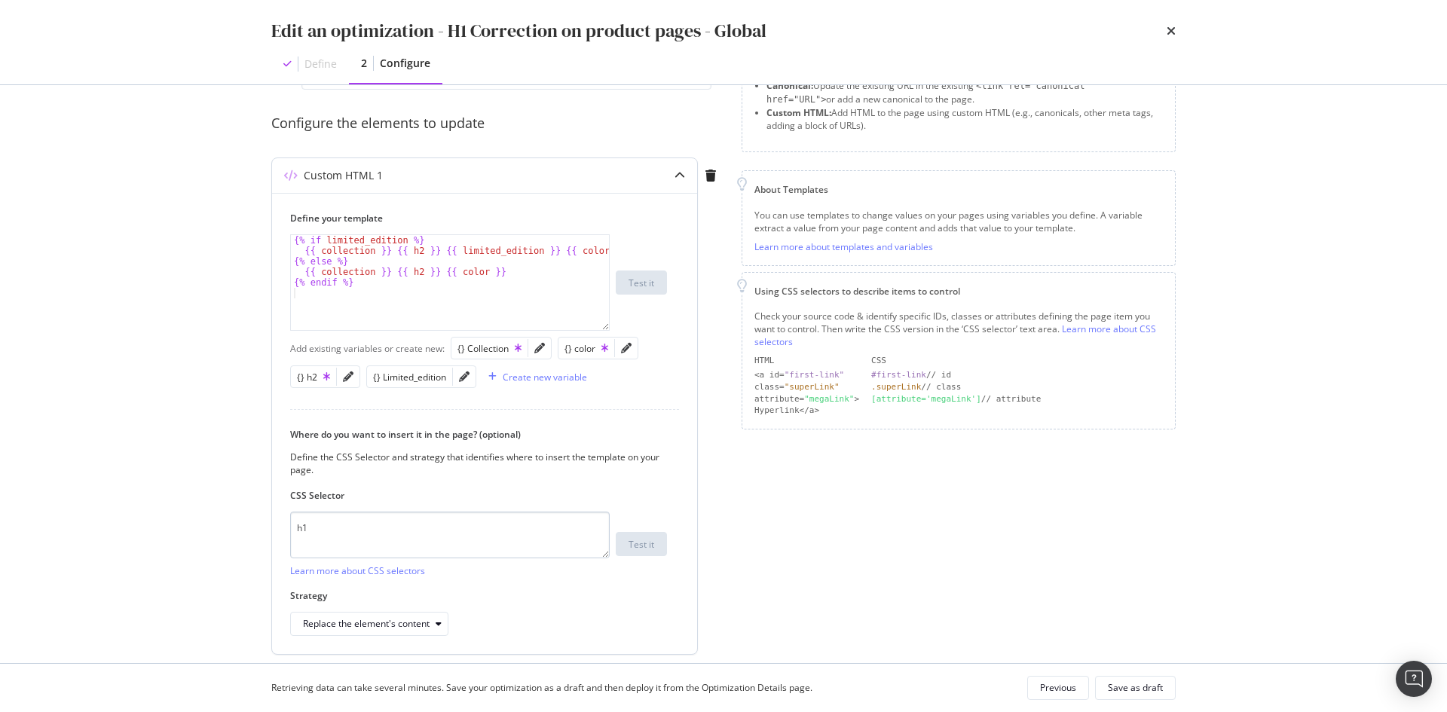
scroll to position [92, 0]
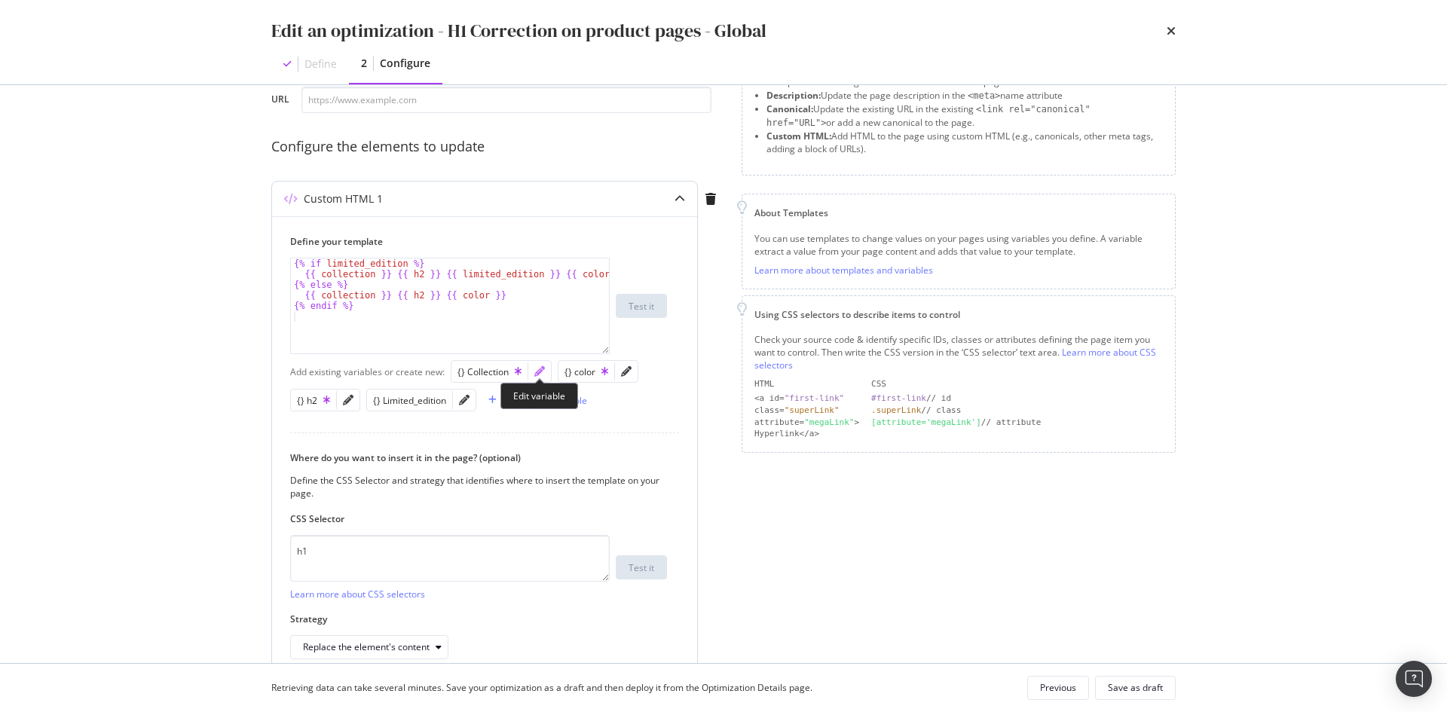
click at [535, 367] on icon "pencil" at bounding box center [539, 371] width 11 height 11
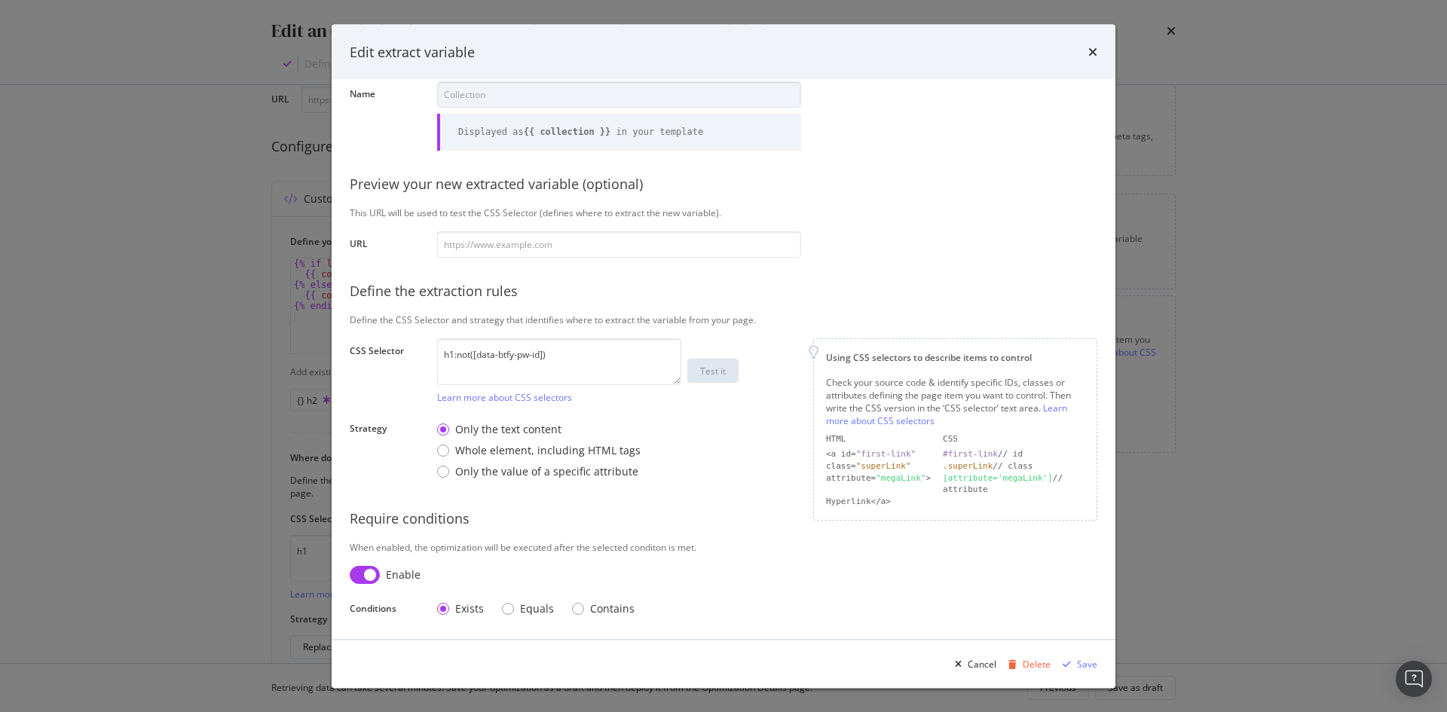
scroll to position [61, 0]
click at [1095, 46] on icon "times" at bounding box center [1092, 52] width 9 height 12
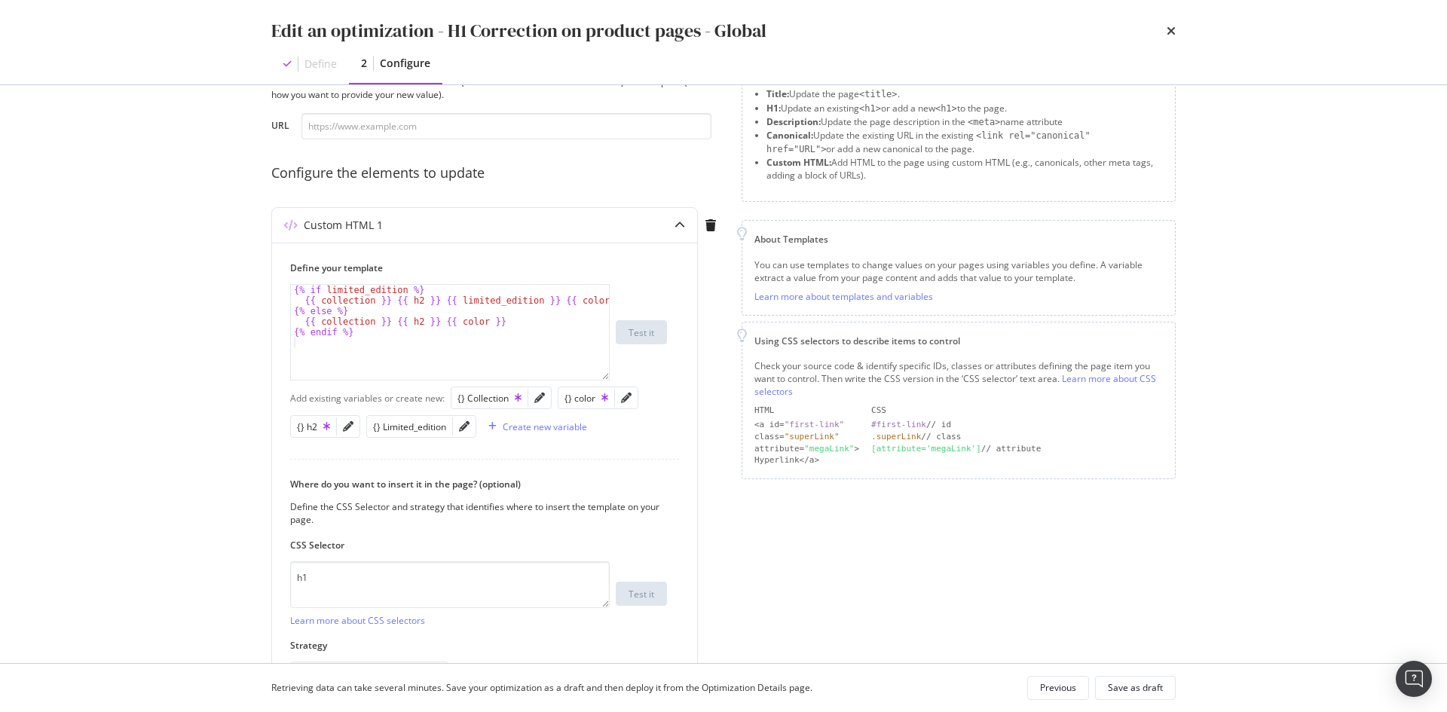
scroll to position [0, 0]
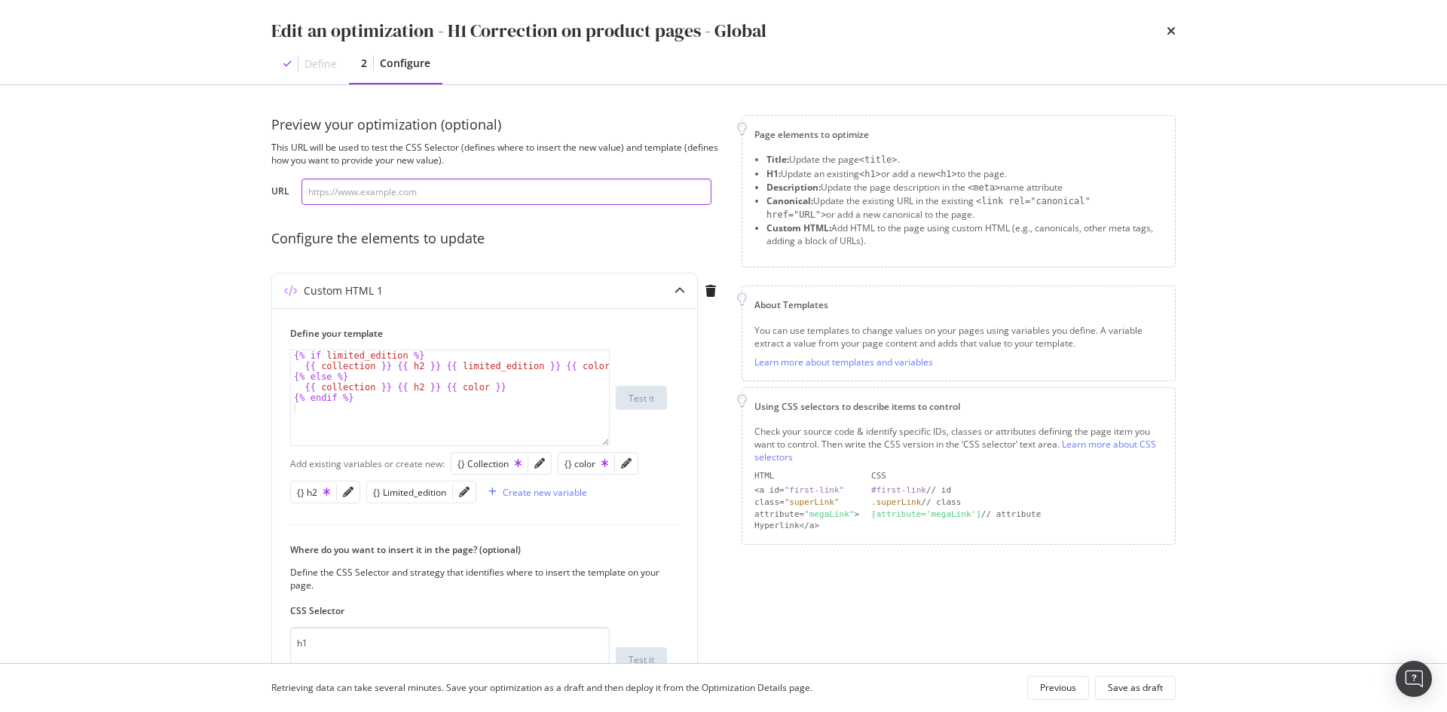
click at [464, 191] on input "modal" at bounding box center [506, 192] width 410 height 26
paste input "https://de.st-dupont.com/products/1872-shopping-tasche-1mg333rd1"
type input "https://de.st-dupont.com/products/1872-shopping-tasche-1mg333rd1"
click at [623, 139] on div "Preview your optimization (optional) This URL will be used to test the CSS Sele…" at bounding box center [497, 160] width 452 height 90
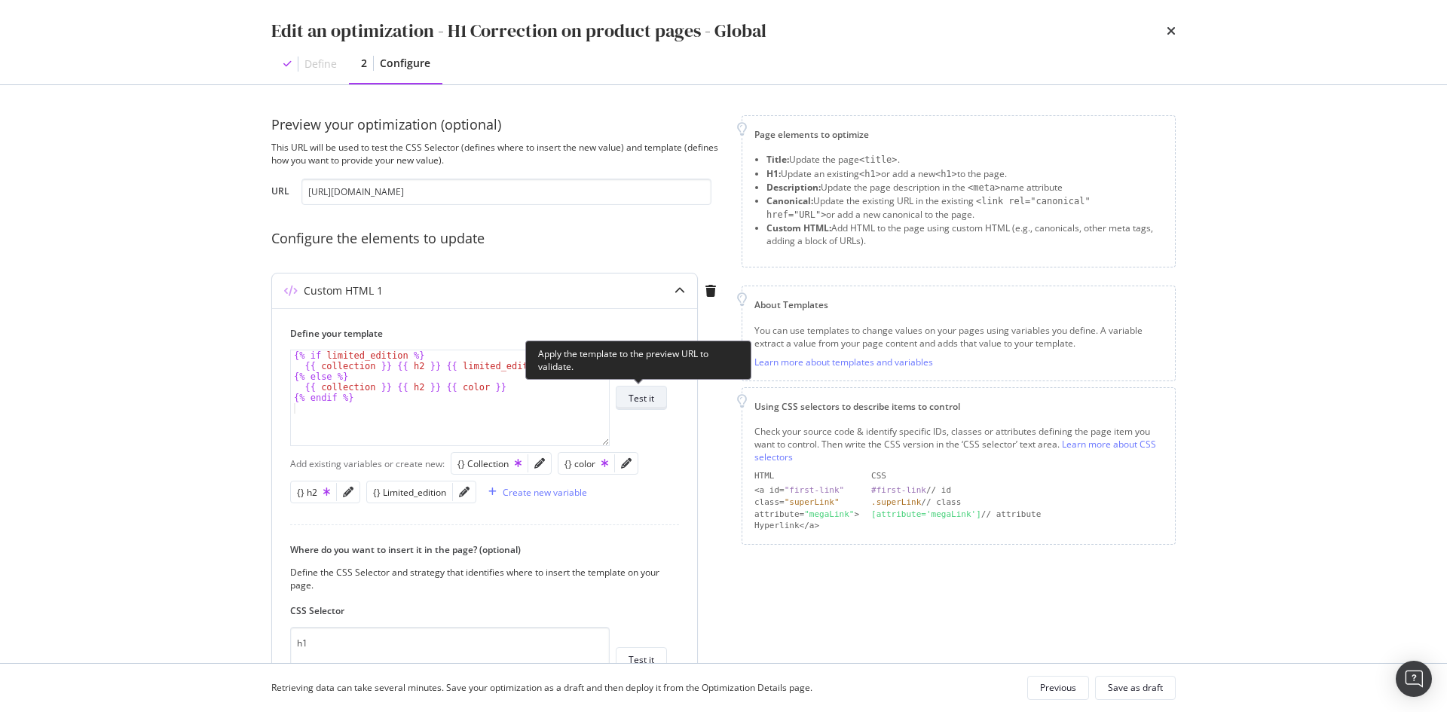
click at [660, 393] on button "Test it" at bounding box center [641, 398] width 51 height 24
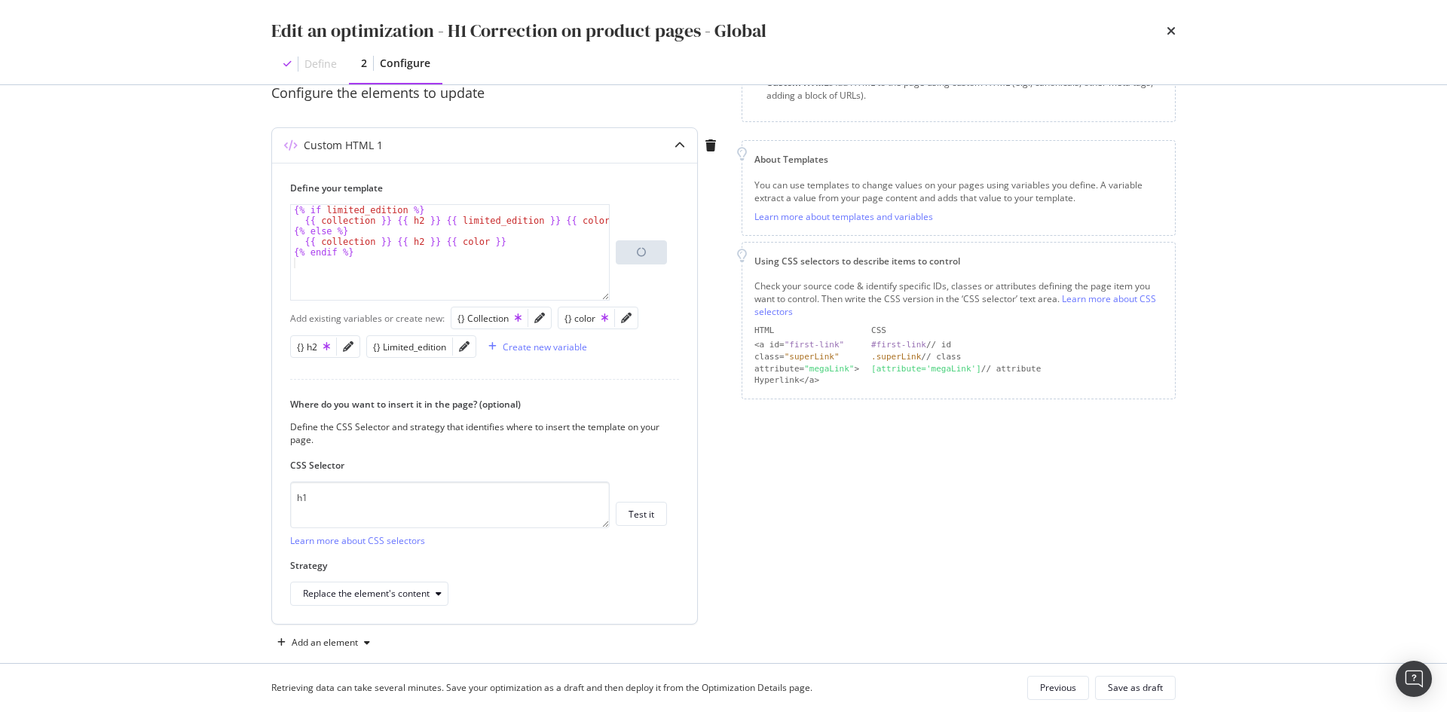
scroll to position [151, 0]
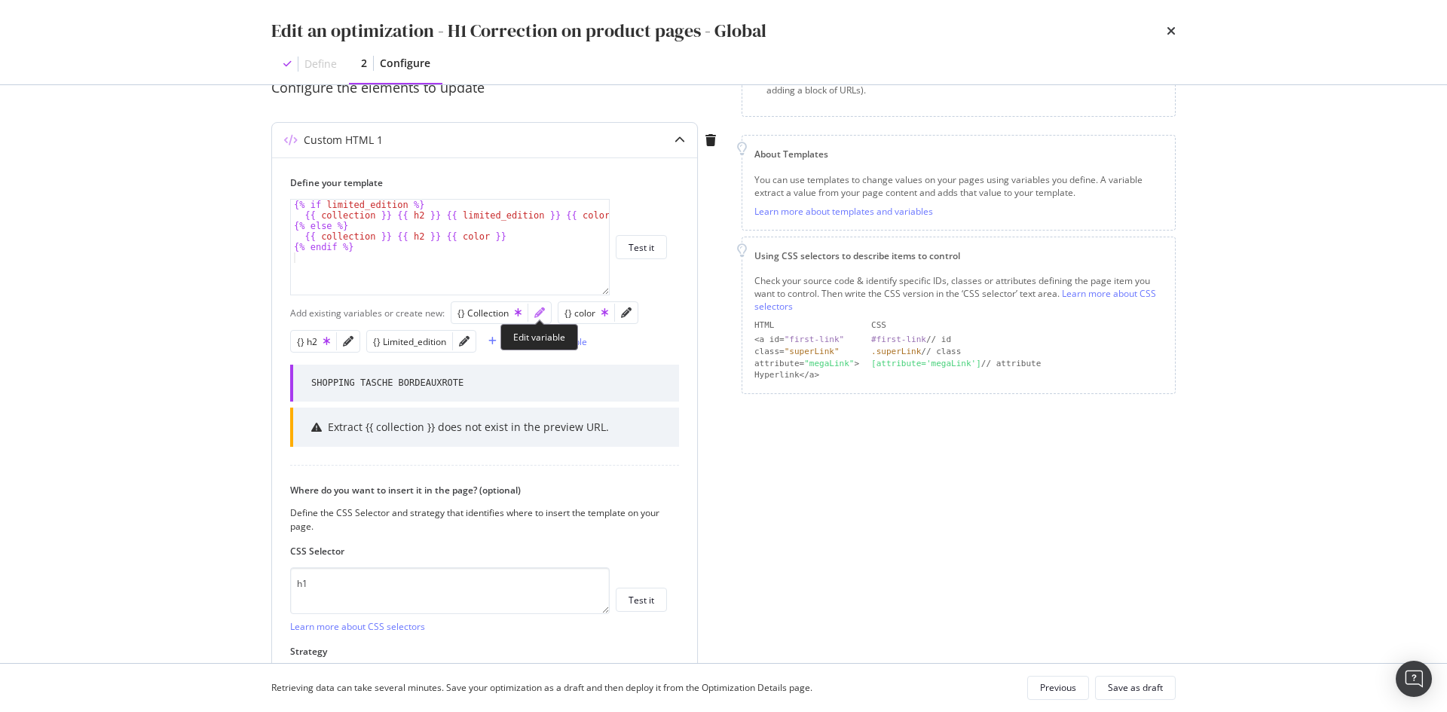
click at [539, 311] on icon "pencil" at bounding box center [539, 313] width 11 height 11
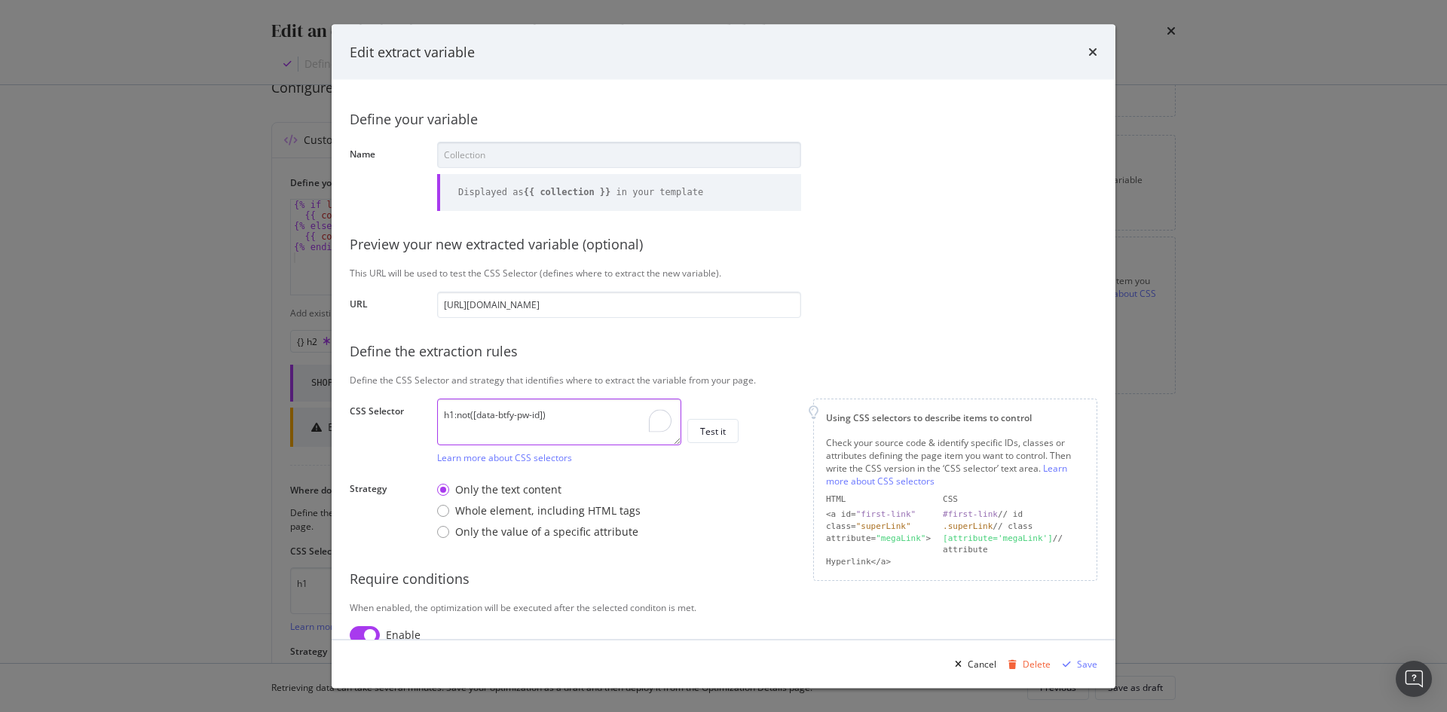
drag, startPoint x: 455, startPoint y: 412, endPoint x: 565, endPoint y: 421, distance: 111.2
click at [565, 421] on textarea "h1:not([data-btfy-pw-id])" at bounding box center [559, 421] width 244 height 47
type textarea "h1"
click at [1096, 672] on div "Save" at bounding box center [1077, 664] width 41 height 23
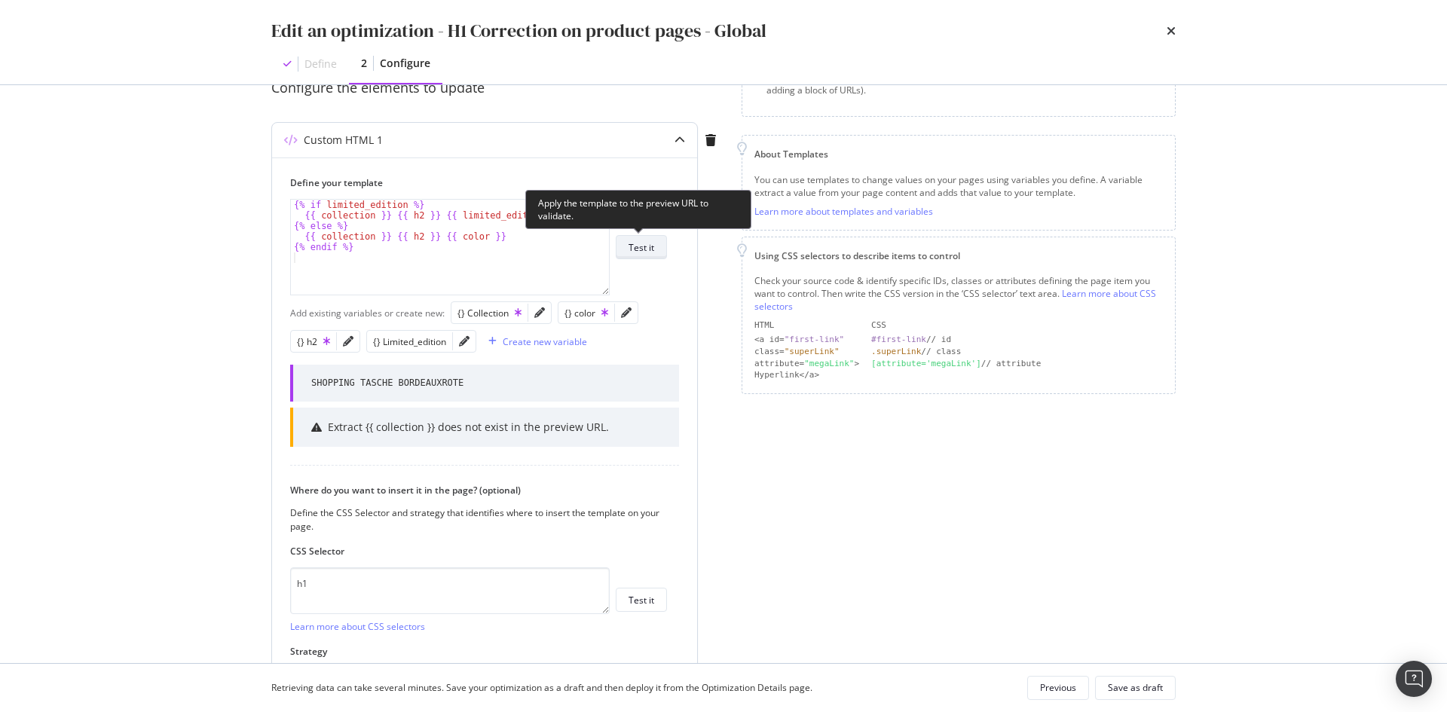
click at [654, 242] on button "Test it" at bounding box center [641, 247] width 51 height 24
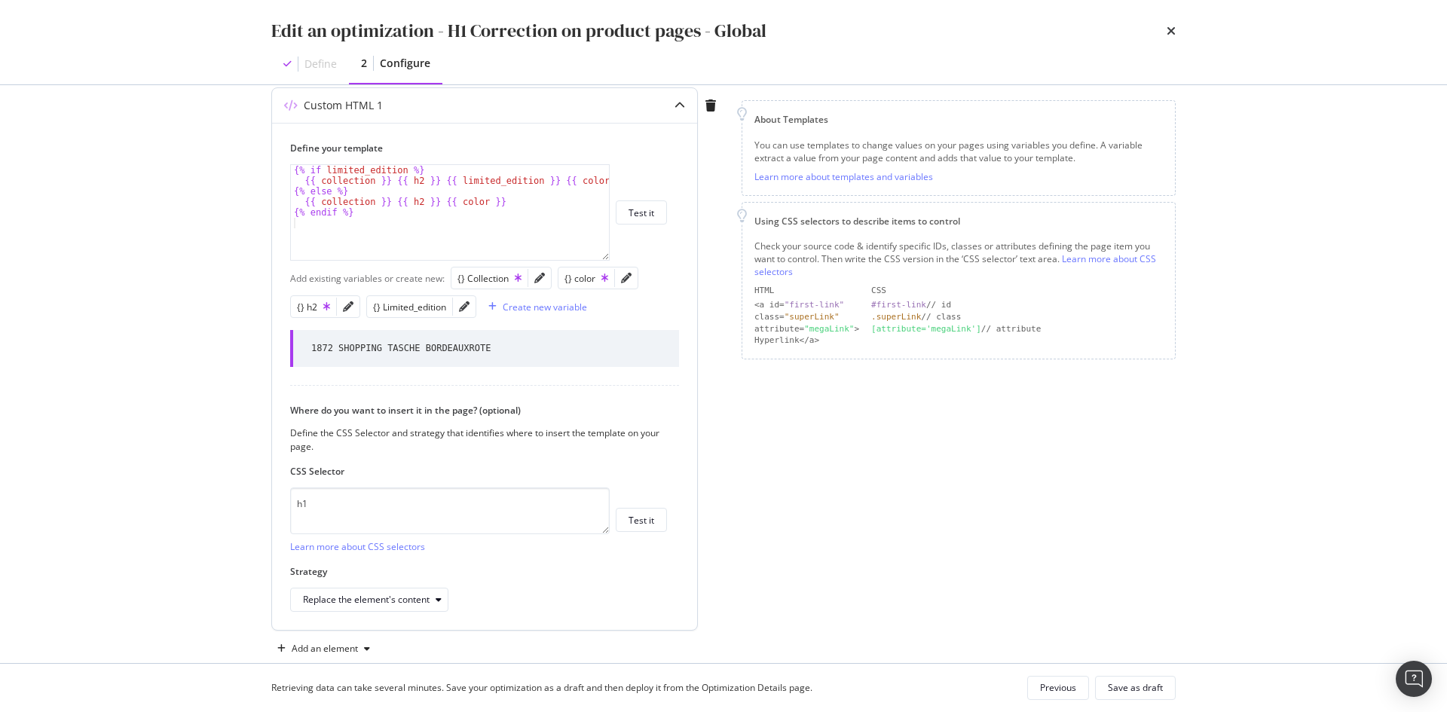
scroll to position [213, 0]
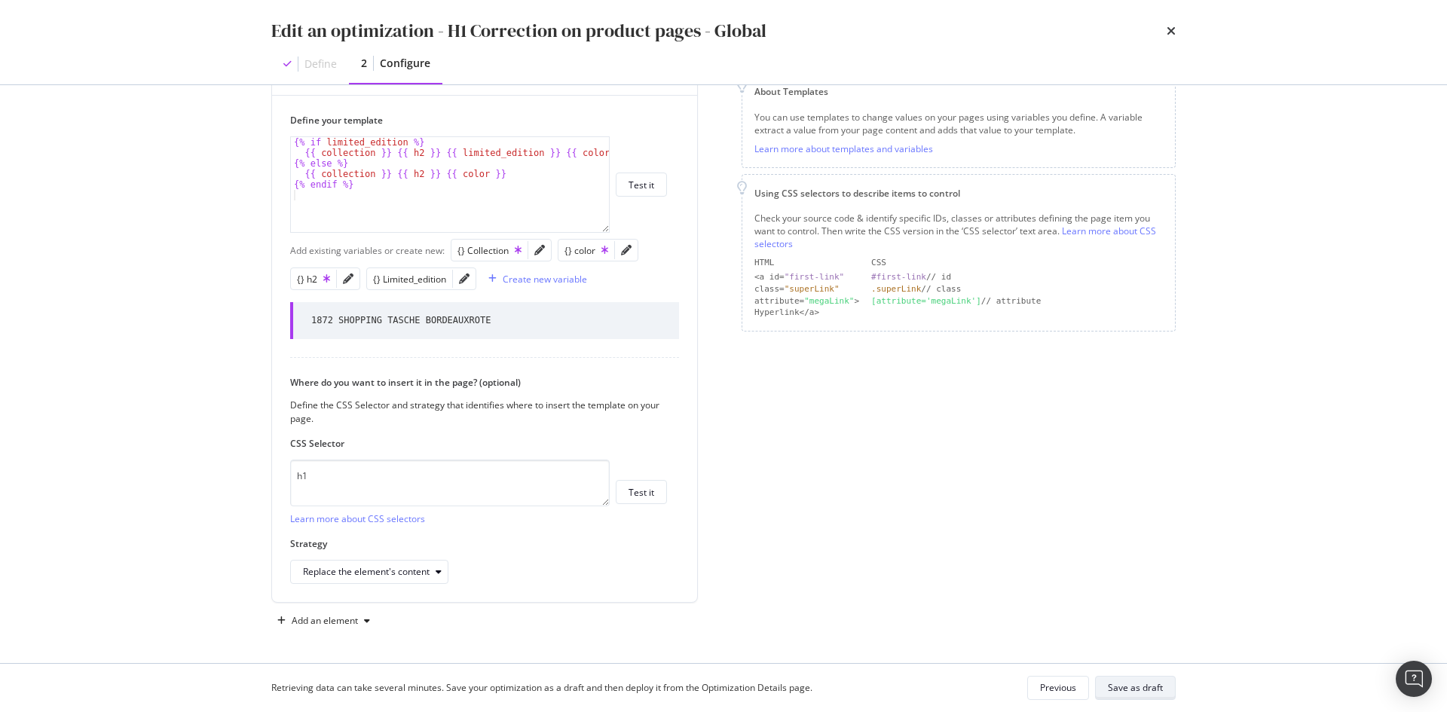
click at [1146, 687] on div "Save as draft" at bounding box center [1135, 687] width 55 height 13
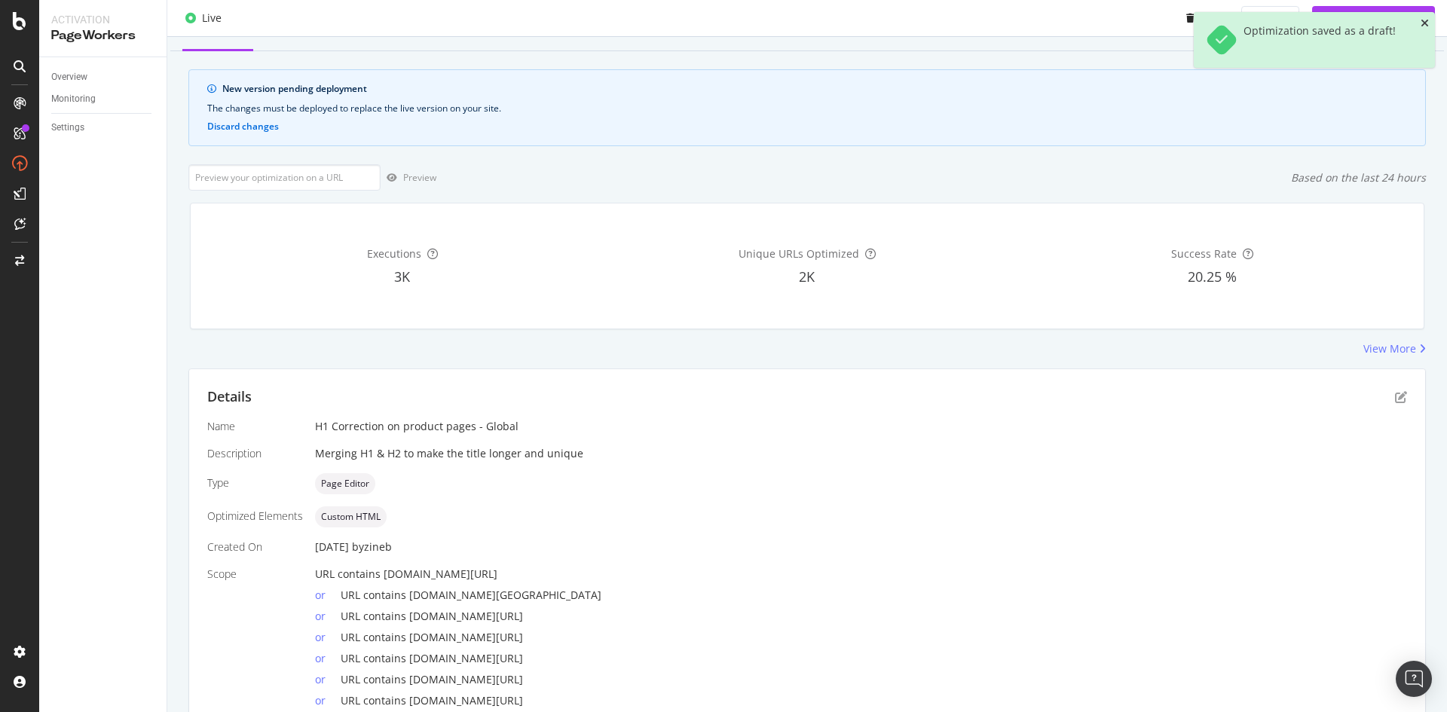
click at [1423, 22] on icon "close toast" at bounding box center [1425, 23] width 8 height 11
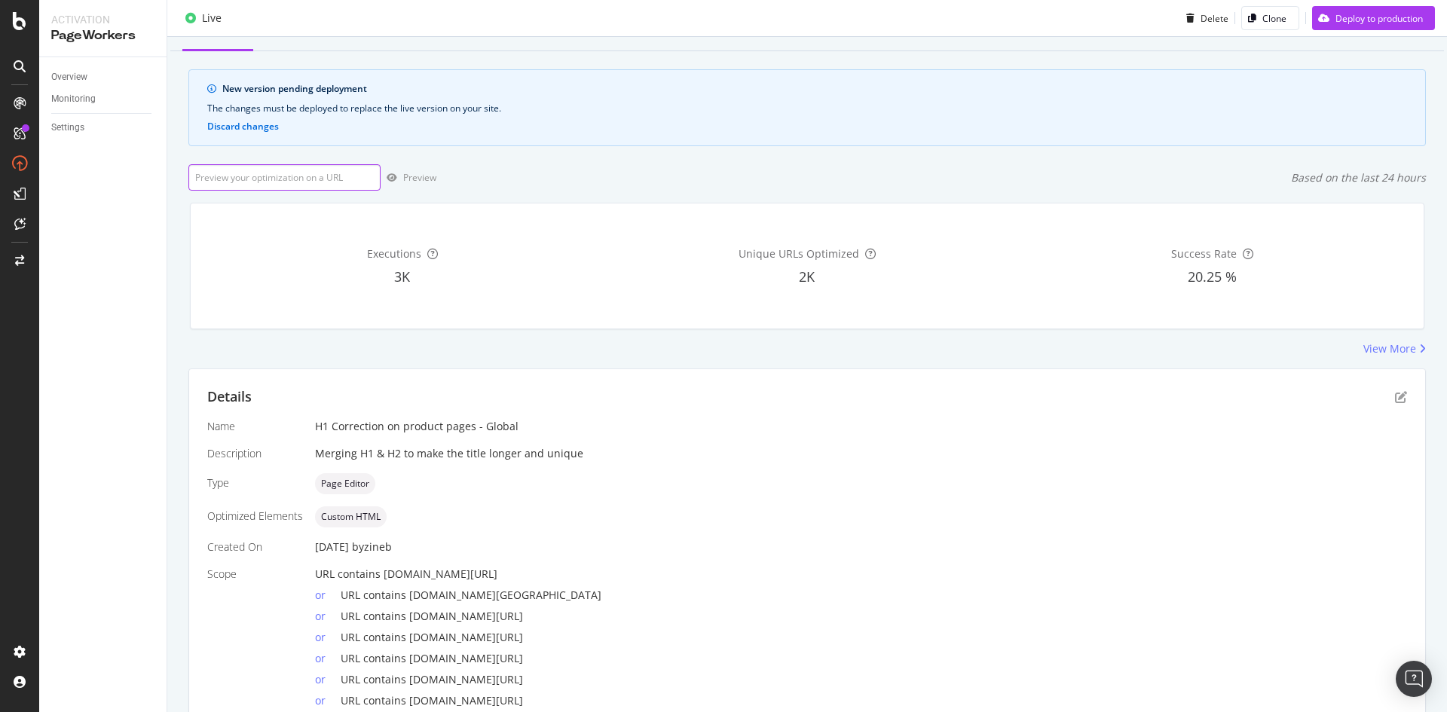
click at [314, 186] on input "url" at bounding box center [284, 177] width 192 height 26
paste input ":not([data-btfy-pw-id])"
drag, startPoint x: 324, startPoint y: 179, endPoint x: 186, endPoint y: 177, distance: 138.0
click at [186, 177] on div "Overview Reporting New version pending deployment The changes must be deployed …" at bounding box center [807, 408] width 1280 height 798
drag, startPoint x: 993, startPoint y: 134, endPoint x: 925, endPoint y: 122, distance: 68.9
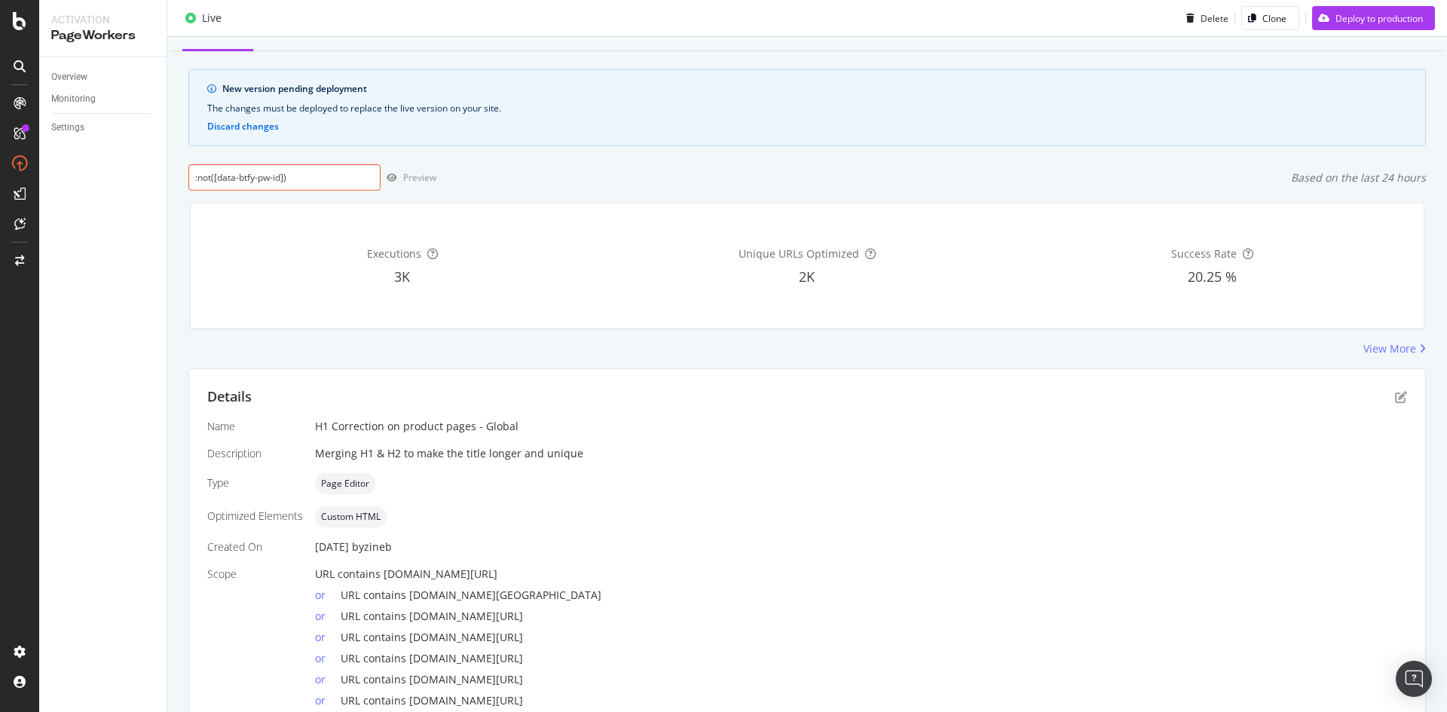
click at [993, 134] on div "New version pending deployment The changes must be deployed to replace the live…" at bounding box center [807, 107] width 1238 height 77
drag, startPoint x: 329, startPoint y: 167, endPoint x: 78, endPoint y: 167, distance: 251.0
click at [78, 167] on div "Activation PageWorkers Overview Monitoring Settings H1 Correction on product pa…" at bounding box center [743, 356] width 1408 height 712
paste input "https://de.st-dupont.com/products/1872-shopping-tasche-1mg333rd1"
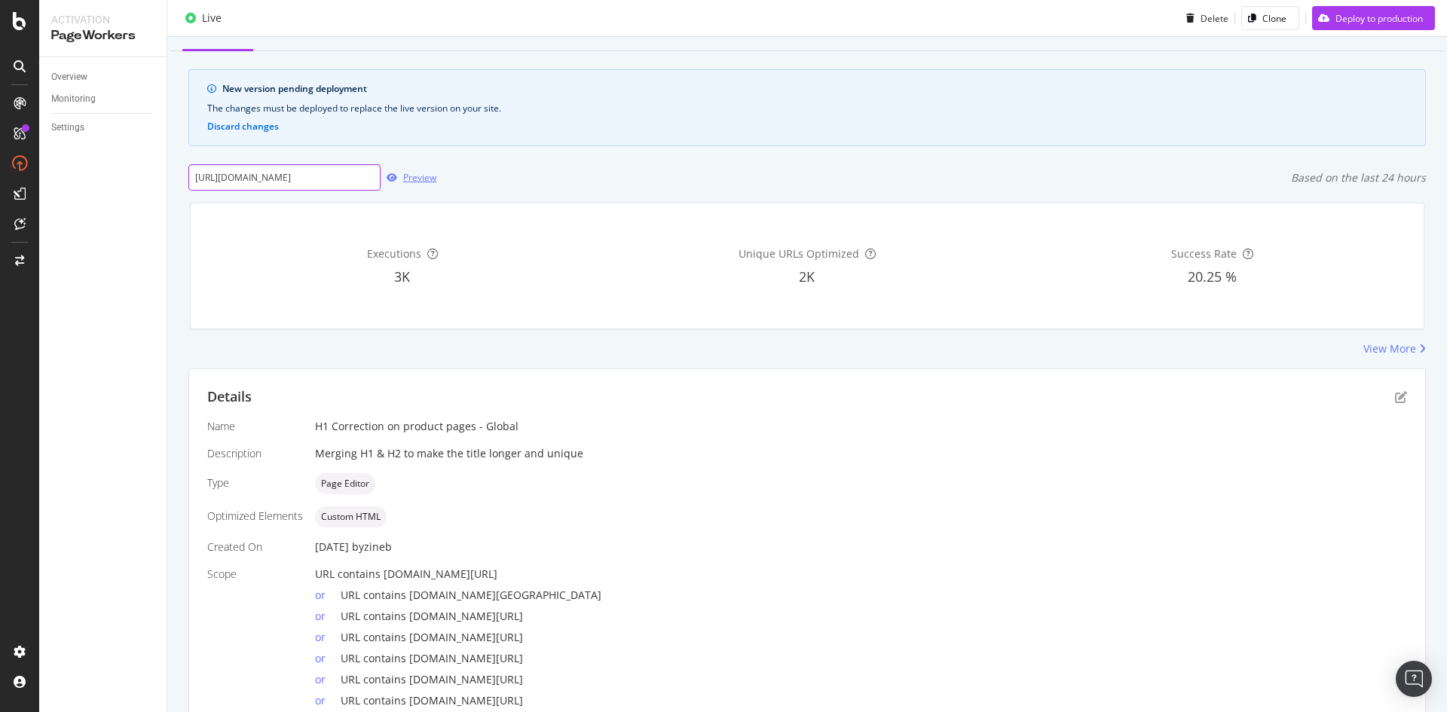
type input "https://de.st-dupont.com/products/1872-shopping-tasche-1mg333rd1"
click at [404, 182] on div "Preview" at bounding box center [419, 177] width 33 height 13
click at [1369, 2] on div "Live Delete Clone Deploy to production" at bounding box center [807, 18] width 1280 height 37
click at [1369, 15] on div "Deploy to production" at bounding box center [1379, 17] width 87 height 13
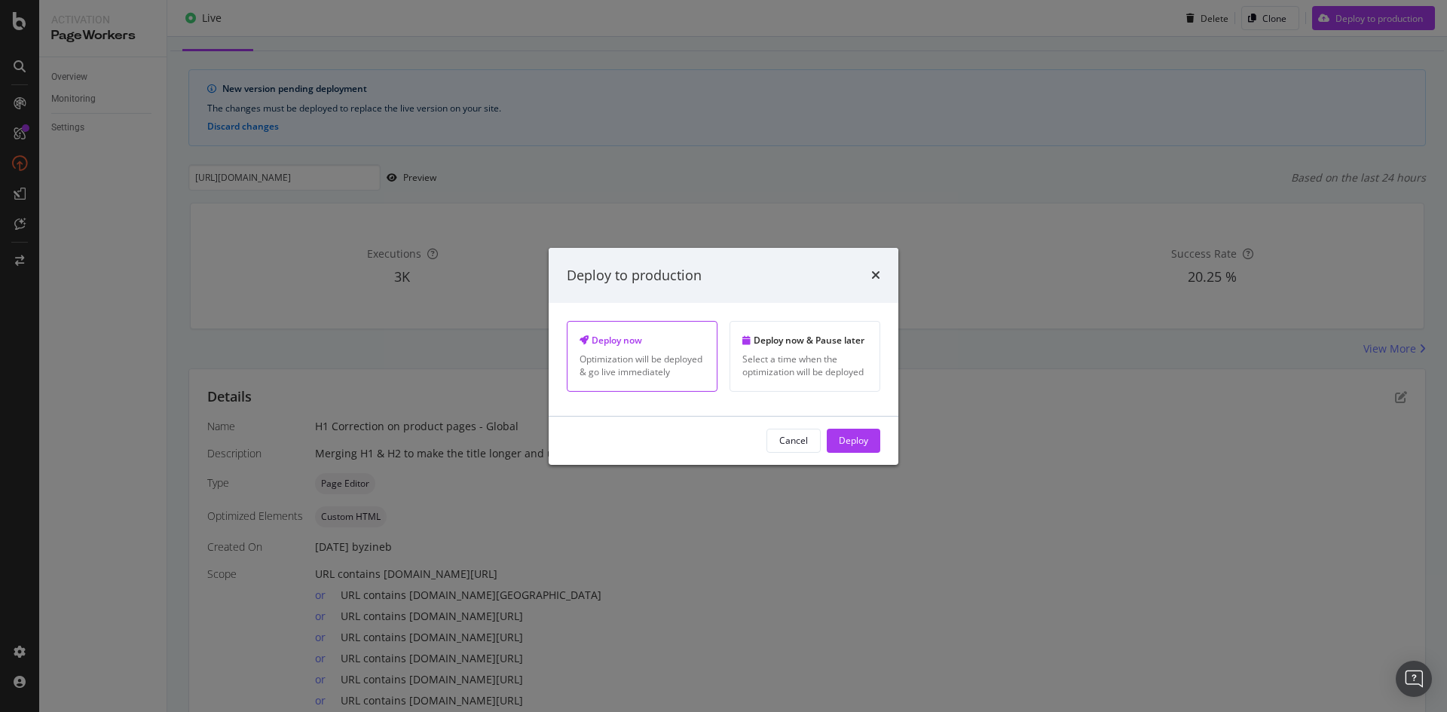
click at [858, 445] on div "Deploy" at bounding box center [853, 440] width 29 height 13
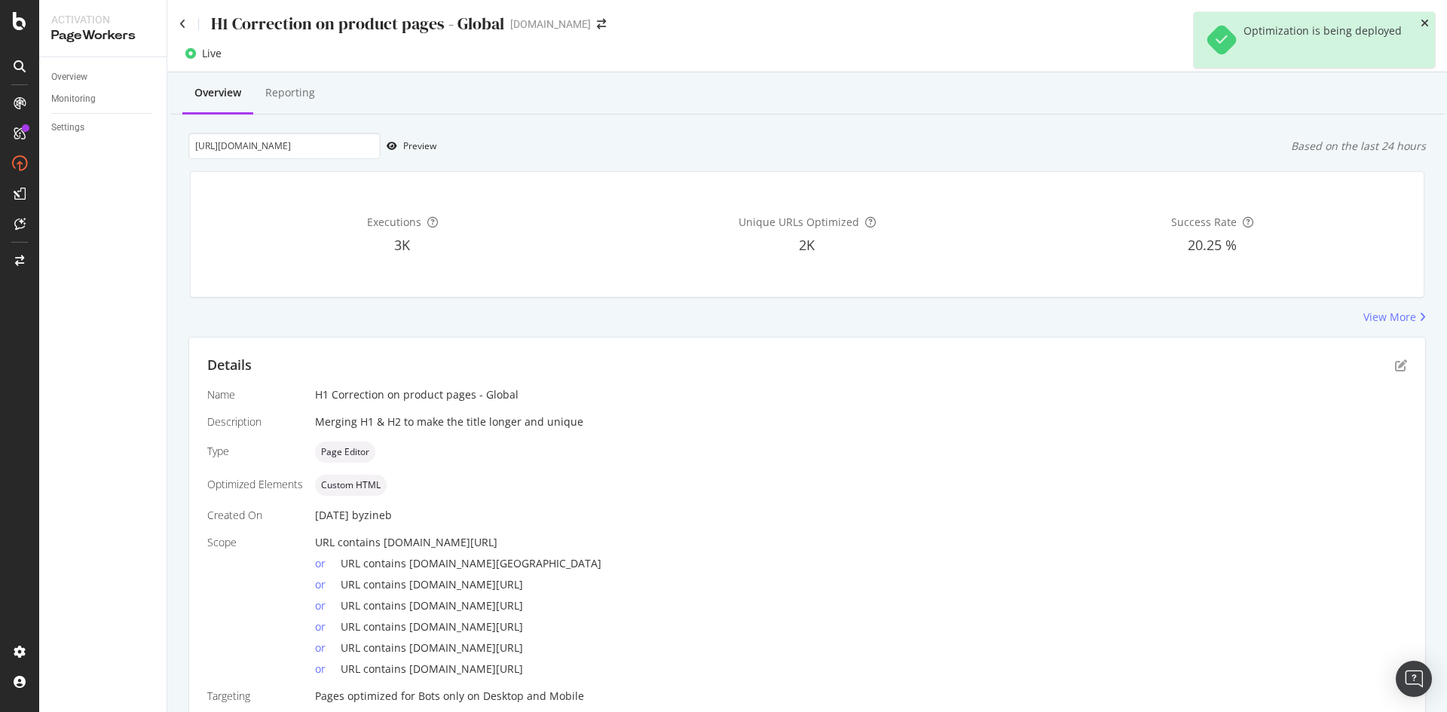
click at [1426, 24] on icon "close toast" at bounding box center [1425, 23] width 8 height 11
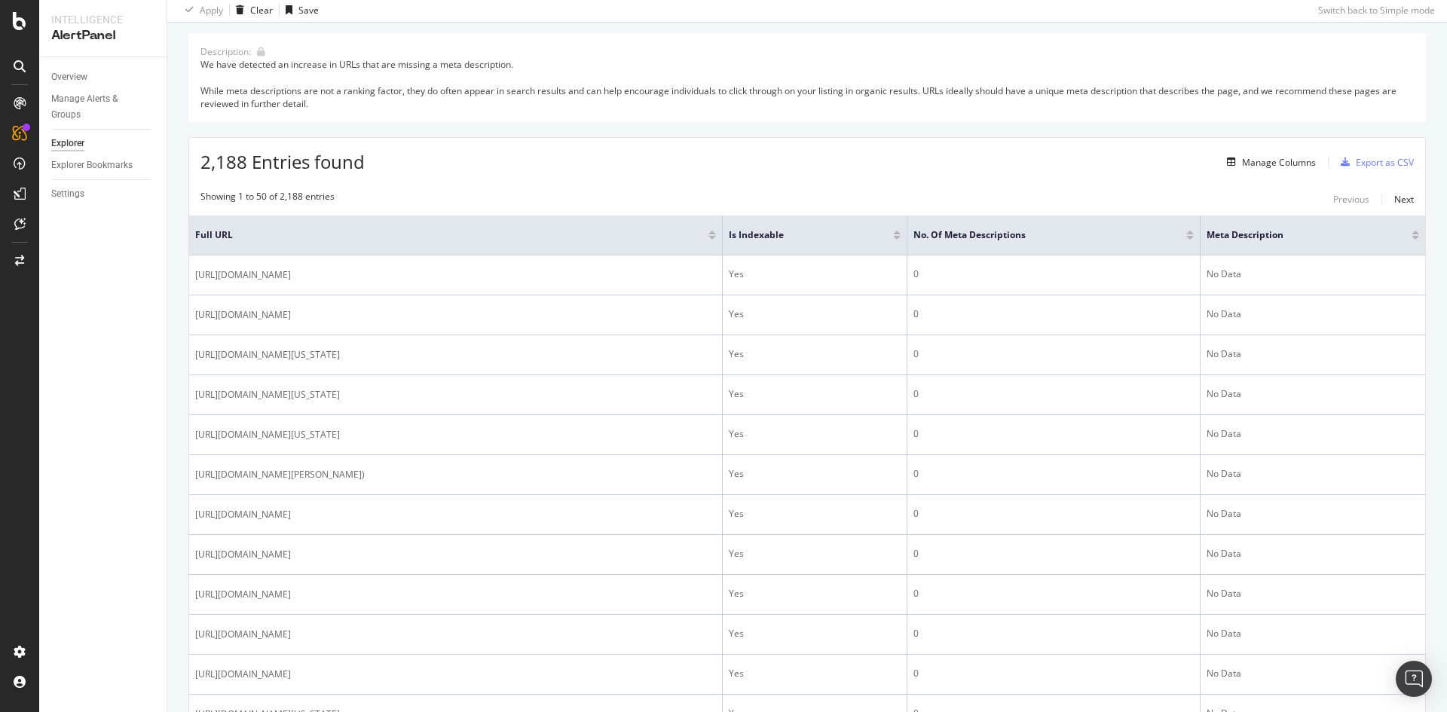
scroll to position [151, 0]
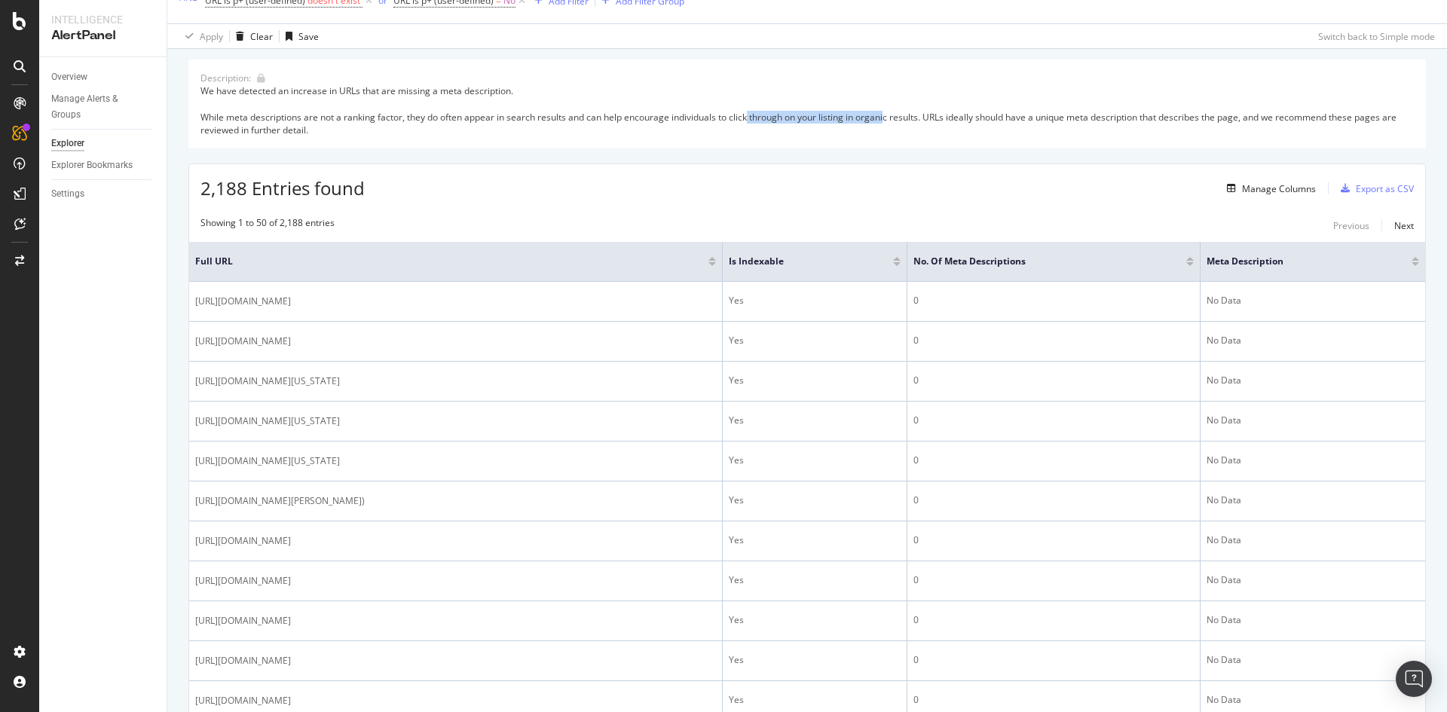
drag, startPoint x: 749, startPoint y: 118, endPoint x: 887, endPoint y: 118, distance: 137.9
click at [887, 118] on div "We have detected an increase in URLs that are missing a meta description. While…" at bounding box center [807, 110] width 1214 height 52
drag, startPoint x: 887, startPoint y: 118, endPoint x: 954, endPoint y: 122, distance: 67.2
click at [954, 122] on div "We have detected an increase in URLs that are missing a meta description. While…" at bounding box center [807, 110] width 1214 height 52
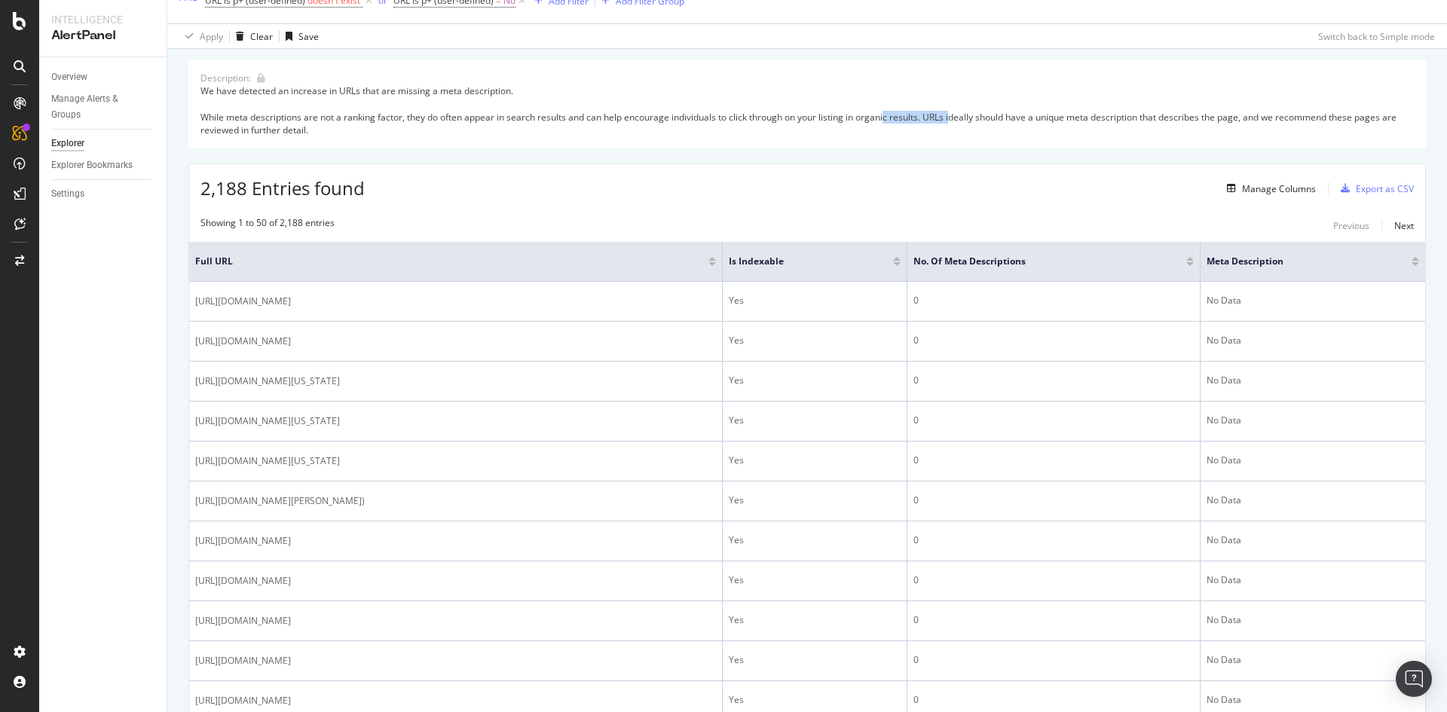
click at [954, 122] on div "We have detected an increase in URLs that are missing a meta description. While…" at bounding box center [807, 110] width 1214 height 52
drag, startPoint x: 930, startPoint y: 119, endPoint x: 1024, endPoint y: 121, distance: 94.2
click at [1024, 121] on div "We have detected an increase in URLs that are missing a meta description. While…" at bounding box center [807, 110] width 1214 height 52
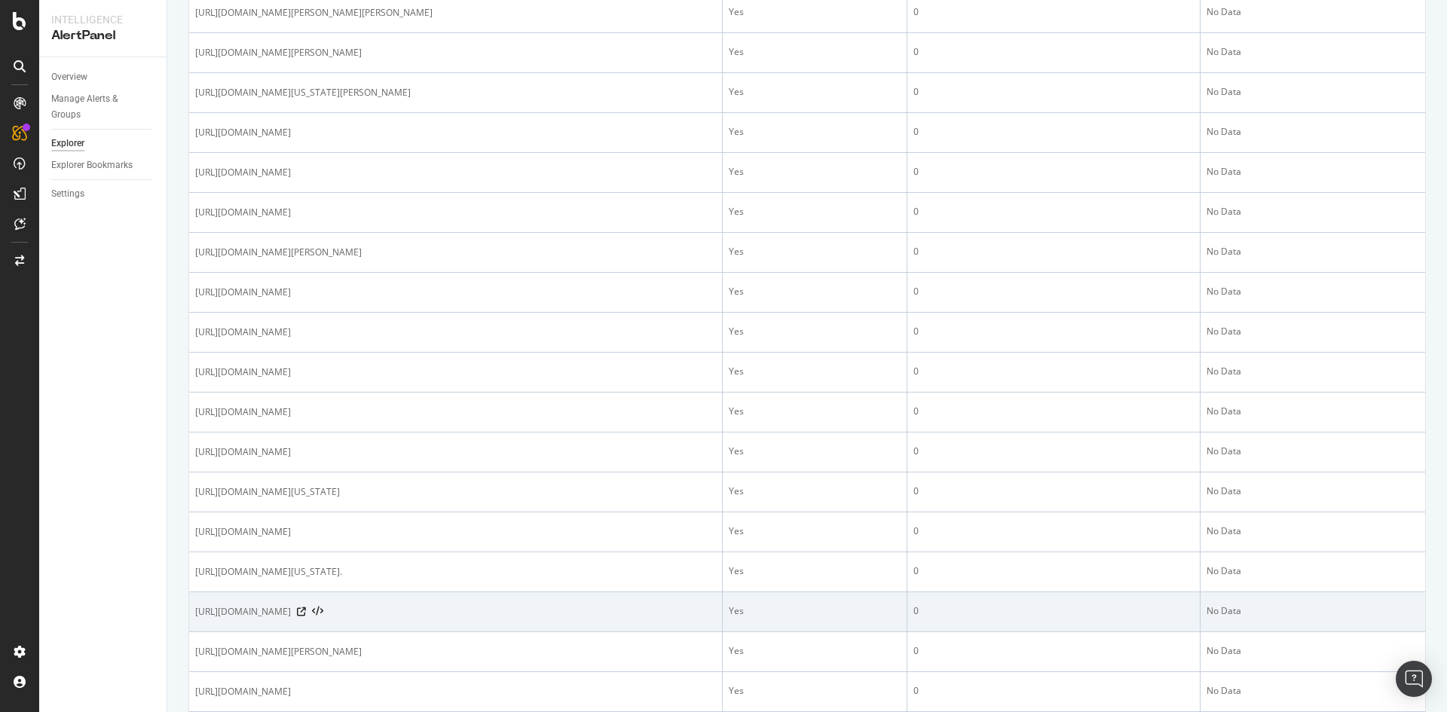
scroll to position [1804, 0]
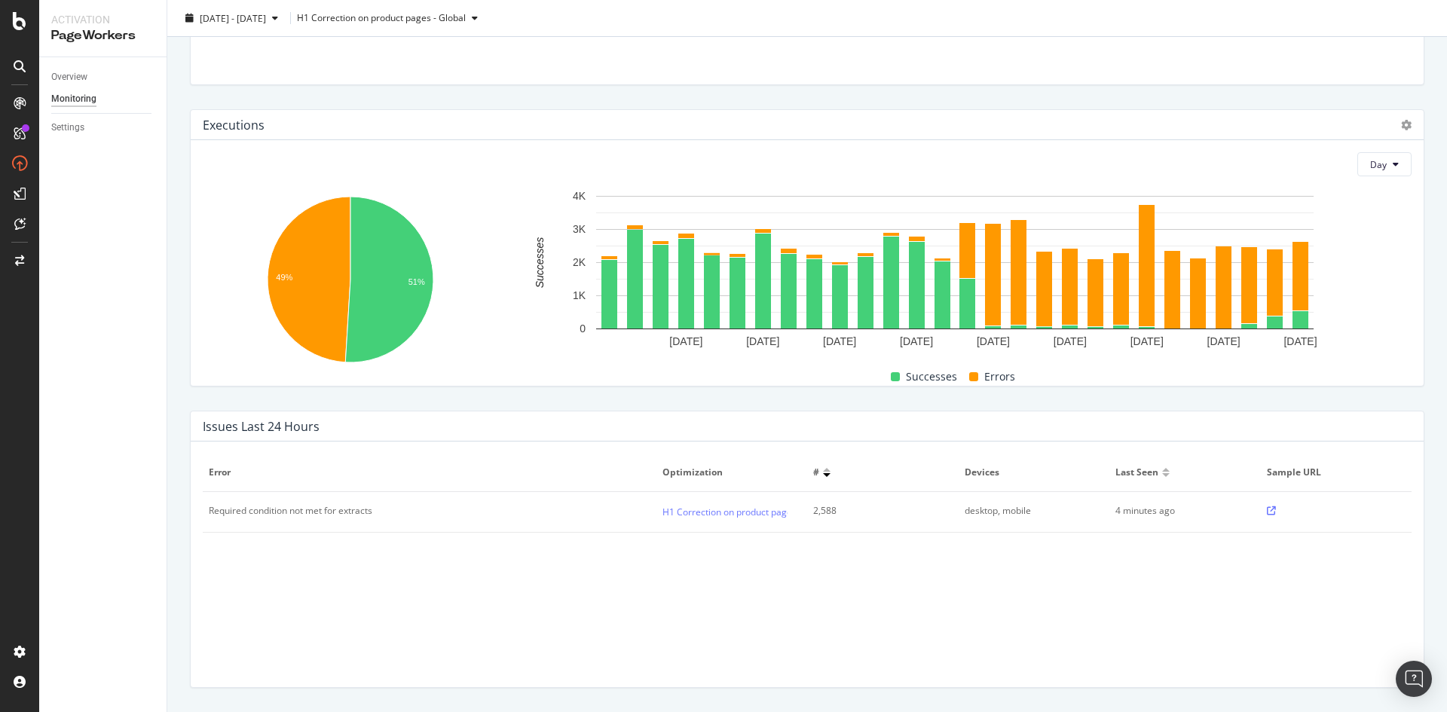
scroll to position [151, 0]
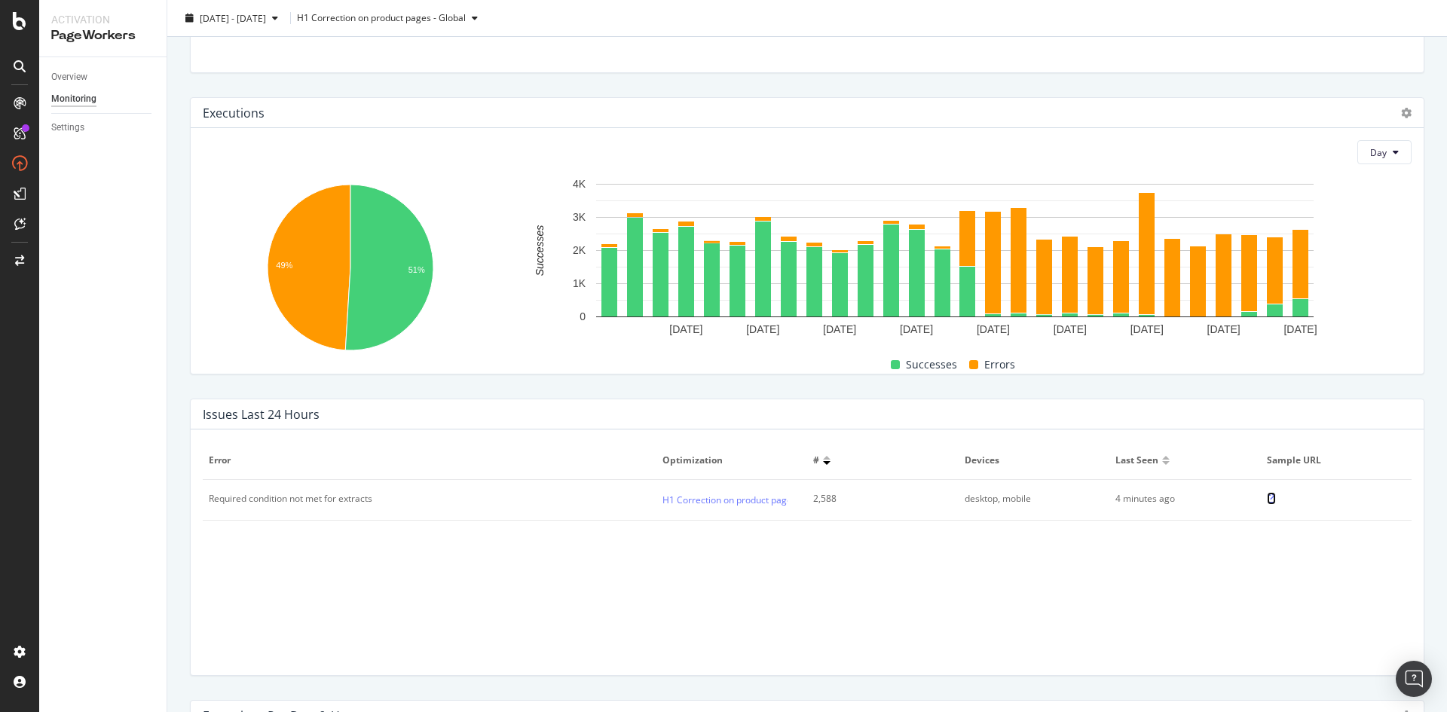
click at [1267, 497] on icon at bounding box center [1271, 498] width 9 height 9
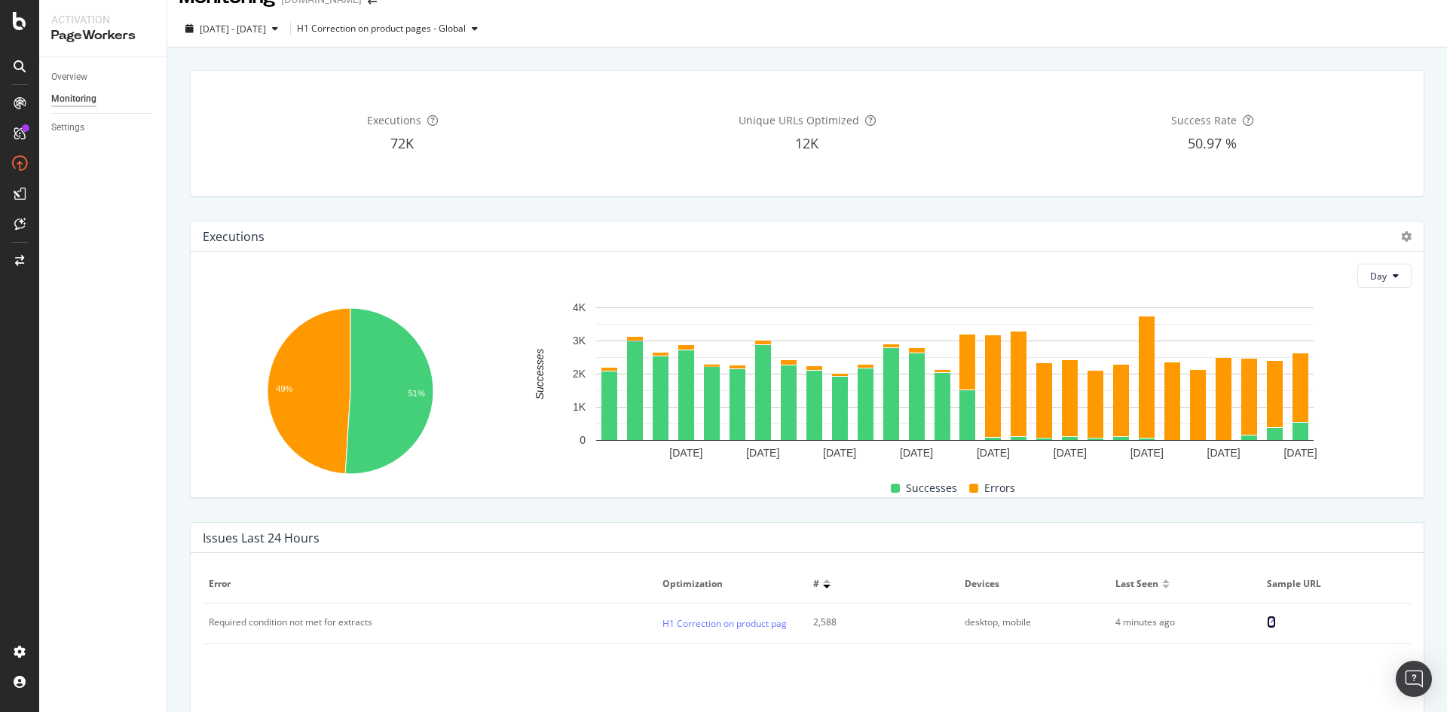
scroll to position [0, 0]
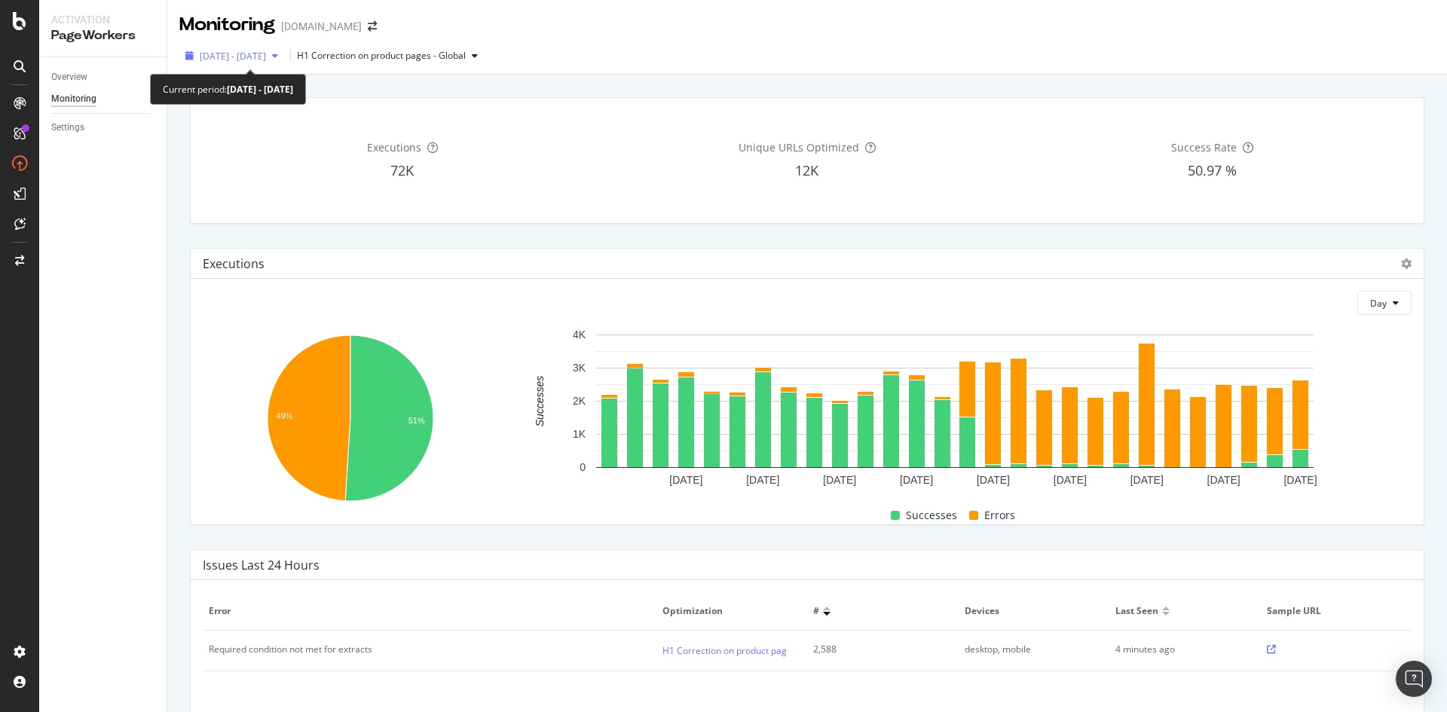
click at [266, 59] on span "[DATE] - [DATE]" at bounding box center [233, 56] width 66 height 13
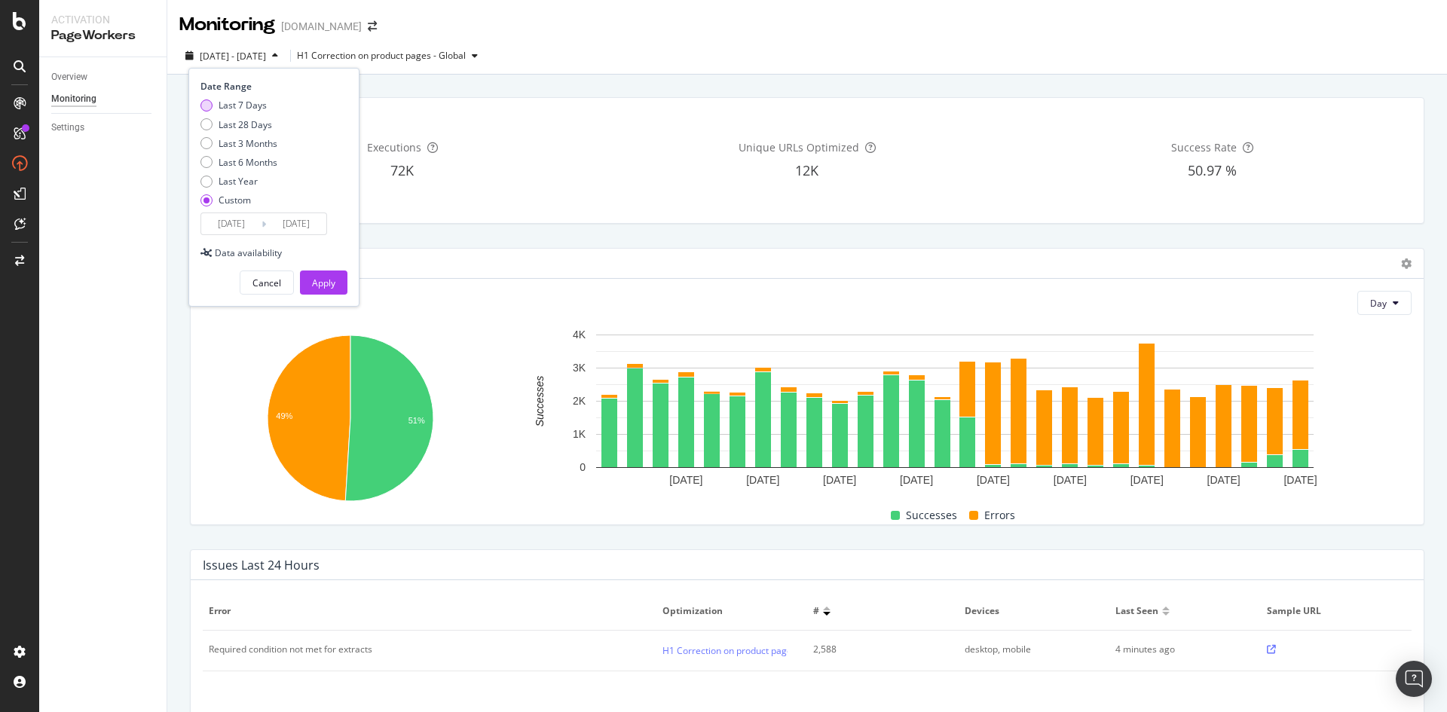
click at [264, 108] on div "Last 7 Days" at bounding box center [243, 105] width 48 height 13
type input "2025/10/03"
type input "2025/10/09"
click at [332, 300] on div "Date Range Last 7 Days Last 28 Days Last 3 Months Last 6 Months Last Year Custo…" at bounding box center [273, 187] width 171 height 239
click at [331, 286] on div "Apply" at bounding box center [323, 283] width 23 height 13
